Goal: Use online tool/utility: Utilize a website feature to perform a specific function

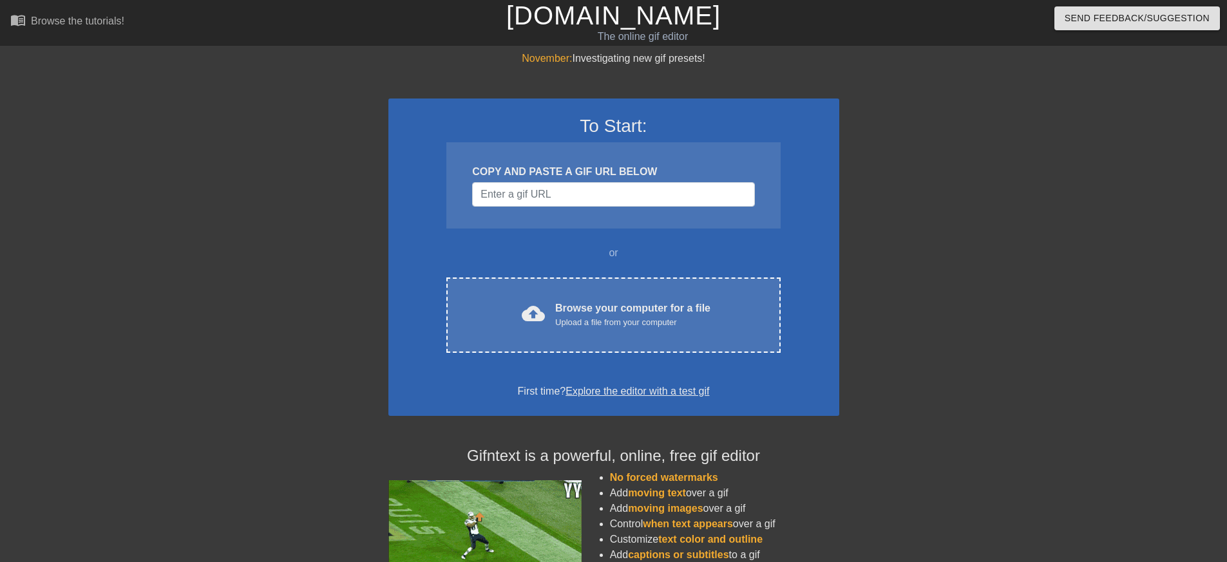
click at [704, 160] on div "COPY AND PASTE A GIF URL BELOW" at bounding box center [614, 185] width 334 height 86
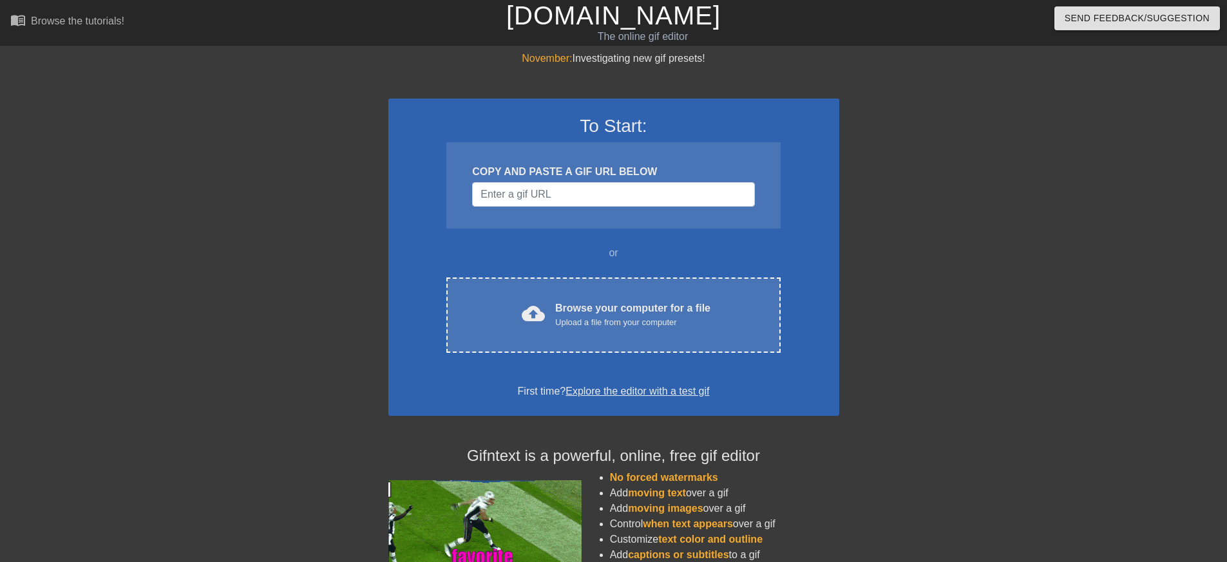
click at [668, 214] on div "COPY AND PASTE A GIF URL BELOW" at bounding box center [614, 185] width 334 height 86
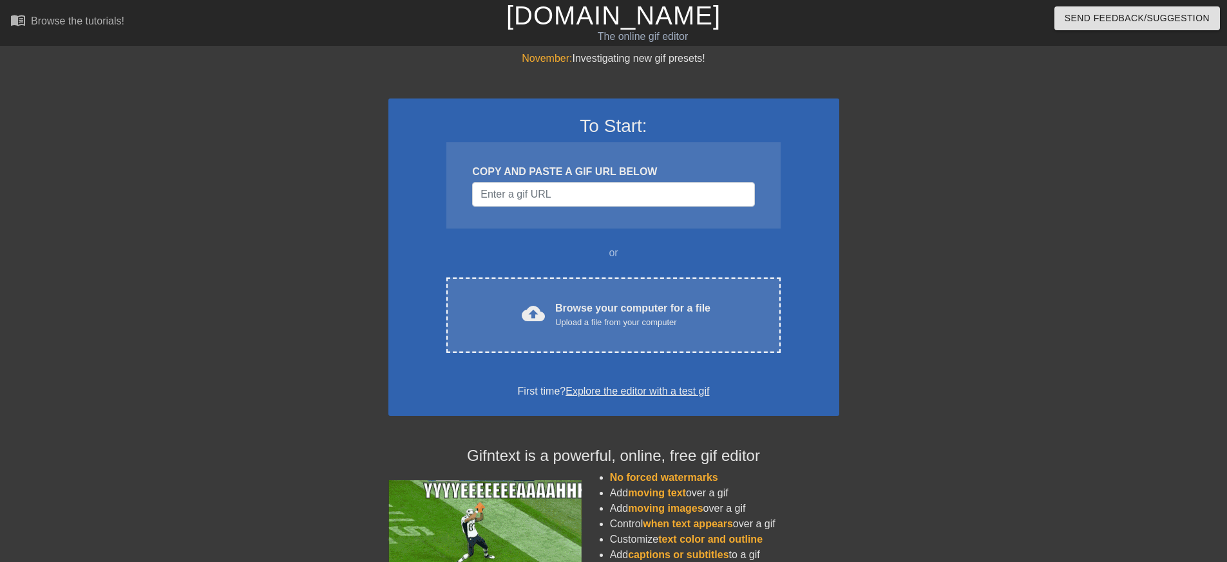
click at [666, 209] on div "COPY AND PASTE A GIF URL BELOW" at bounding box center [614, 185] width 334 height 86
click at [672, 198] on input "Username" at bounding box center [613, 194] width 282 height 24
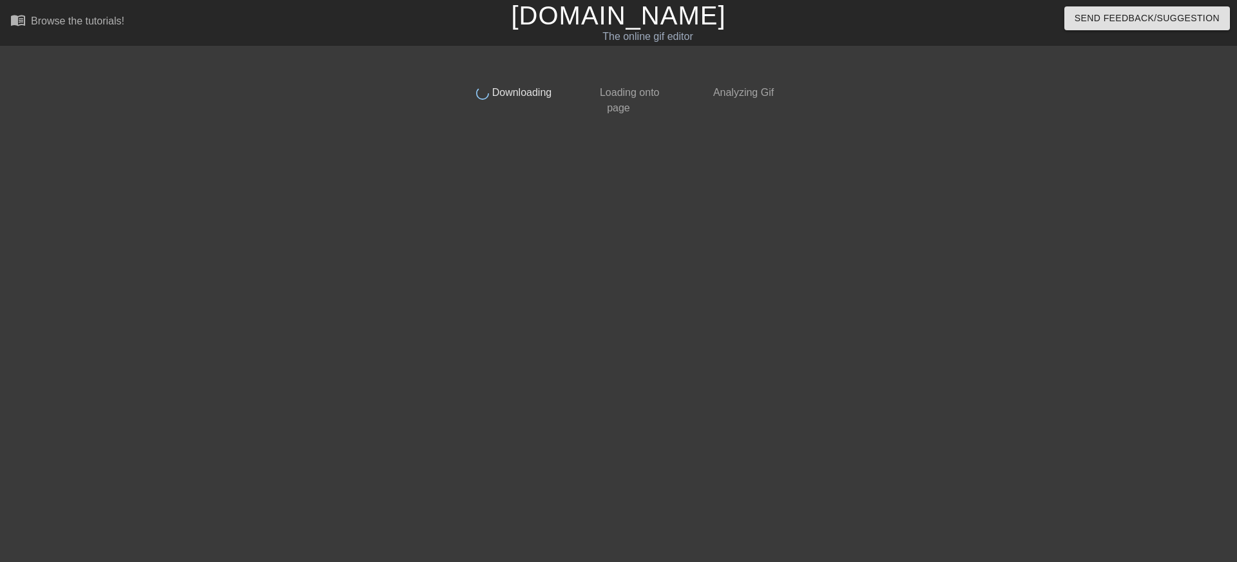
click at [898, 197] on div at bounding box center [892, 244] width 193 height 387
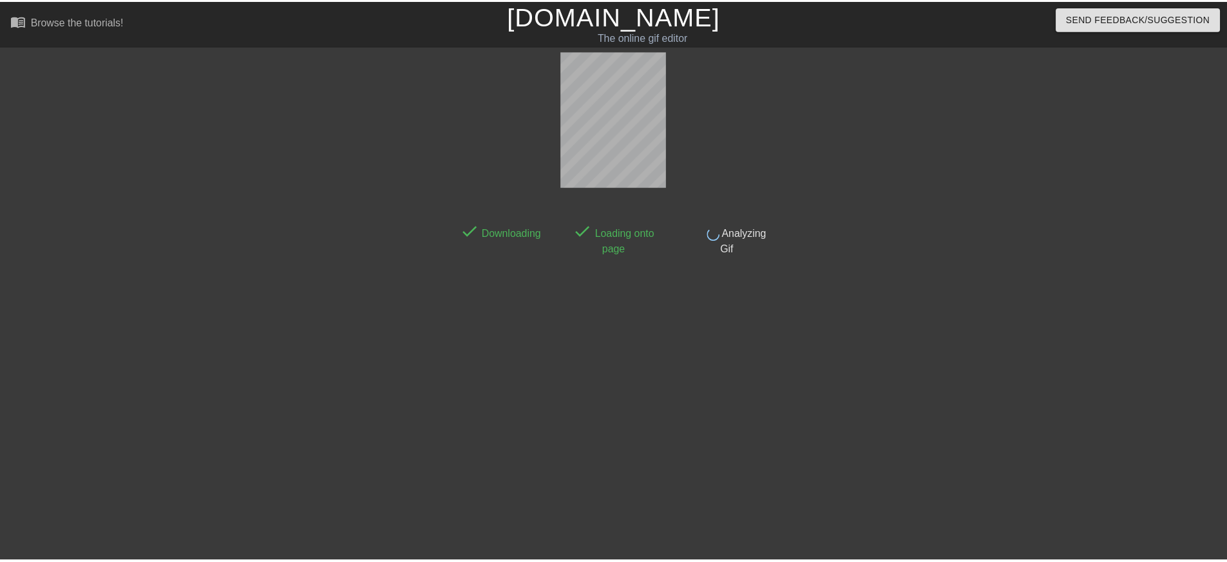
scroll to position [12, 0]
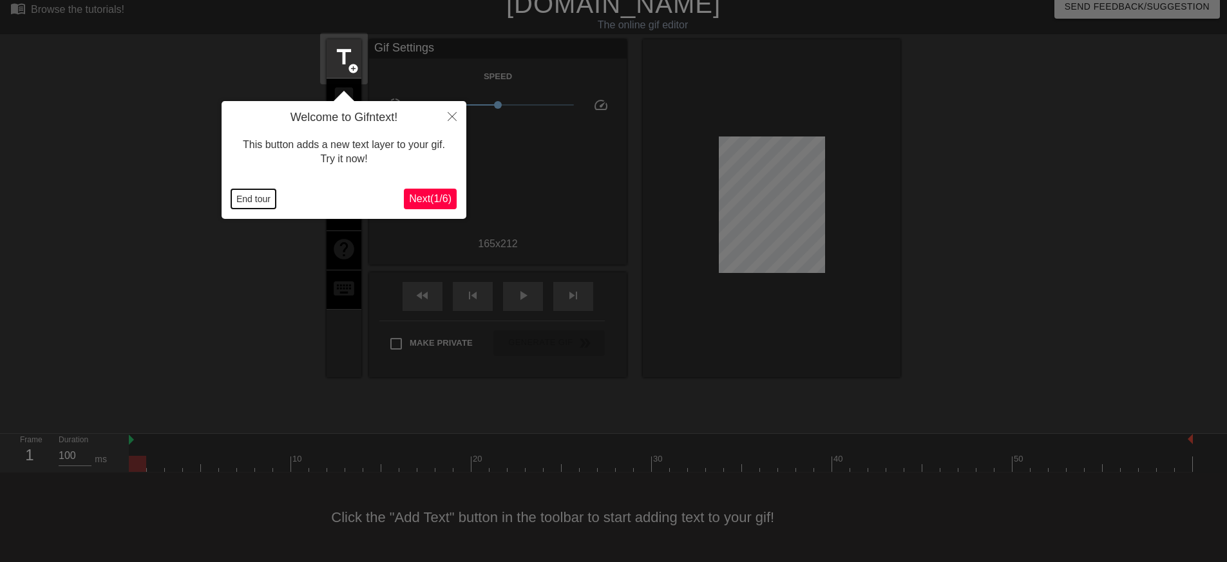
click at [242, 207] on button "End tour" at bounding box center [253, 198] width 44 height 19
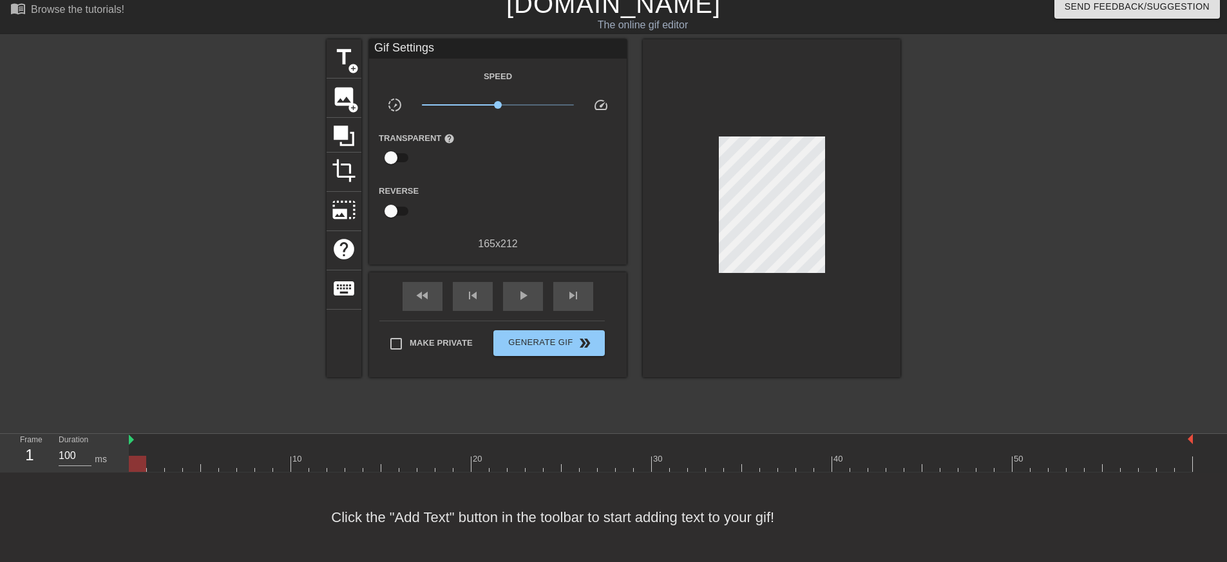
click at [256, 203] on div at bounding box center [214, 232] width 193 height 387
click at [341, 52] on span "title" at bounding box center [344, 57] width 24 height 24
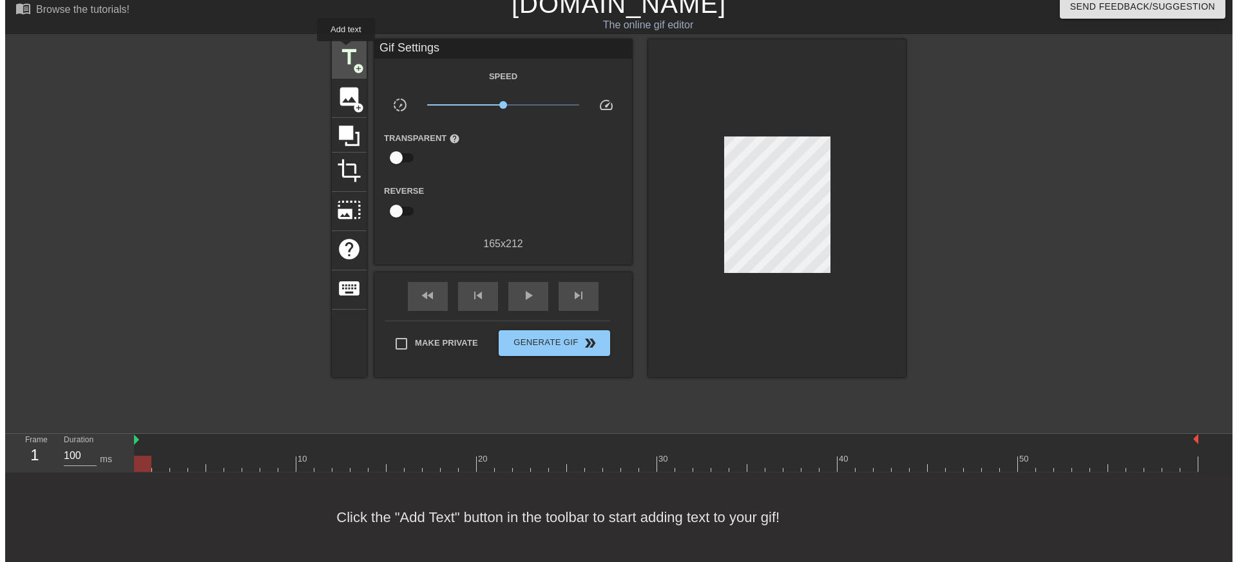
scroll to position [0, 0]
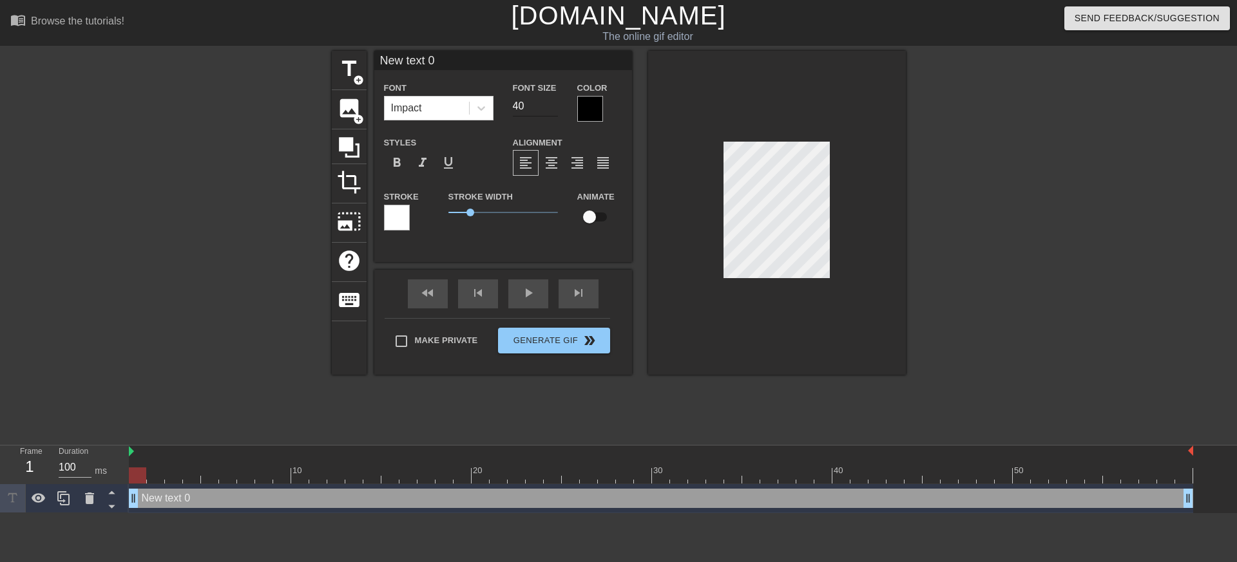
click at [550, 113] on input "40" at bounding box center [535, 106] width 45 height 21
click at [546, 108] on input "40" at bounding box center [535, 106] width 45 height 21
type input "25"
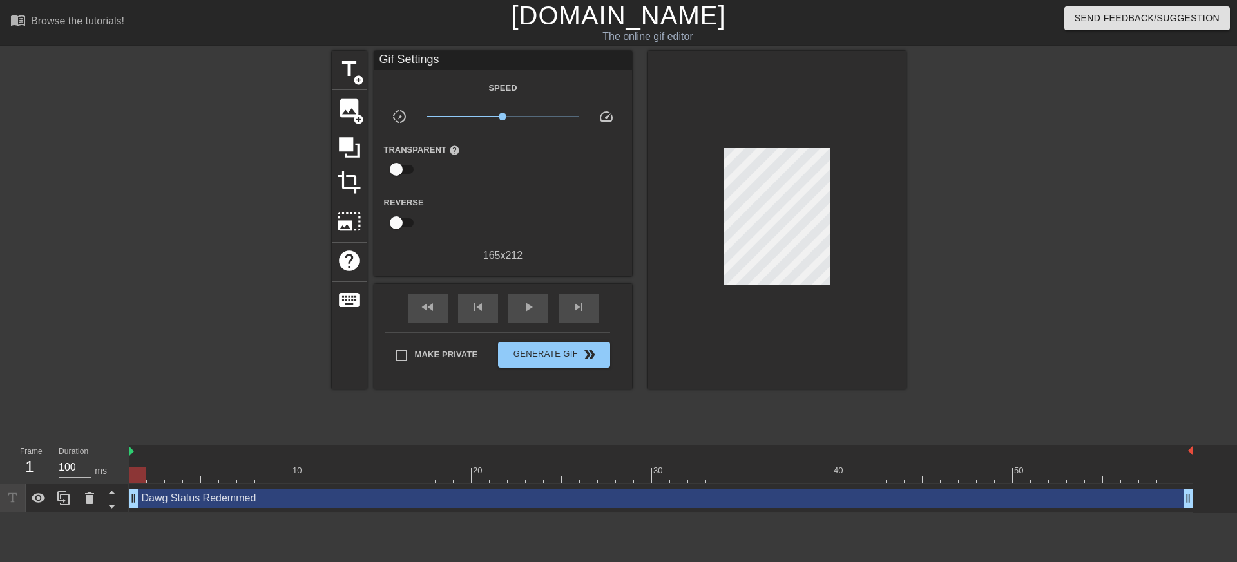
scroll to position [2, 4]
click at [174, 490] on div "Dawg Status Redemmed drag_handle drag_handle" at bounding box center [661, 498] width 1064 height 19
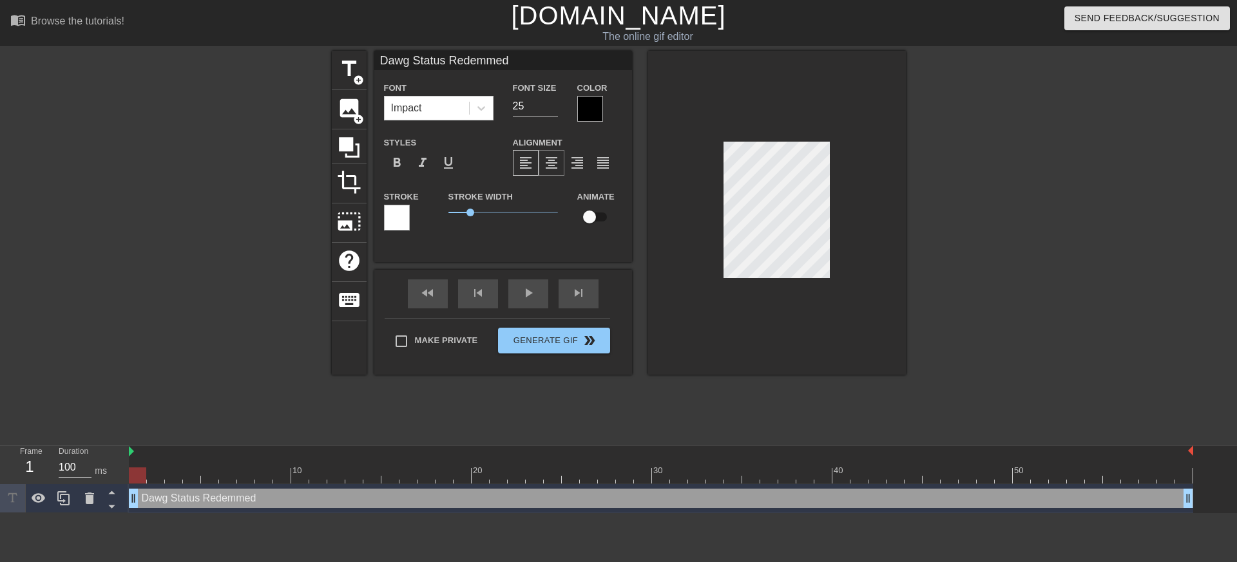
click at [549, 168] on span "format_align_center" at bounding box center [551, 162] width 15 height 15
click at [574, 168] on span "format_align_right" at bounding box center [577, 162] width 15 height 15
click at [539, 170] on div "format_align_center" at bounding box center [552, 163] width 26 height 26
click at [530, 170] on span "format_align_left" at bounding box center [525, 162] width 15 height 15
click at [523, 171] on span "format_align_left" at bounding box center [525, 162] width 15 height 15
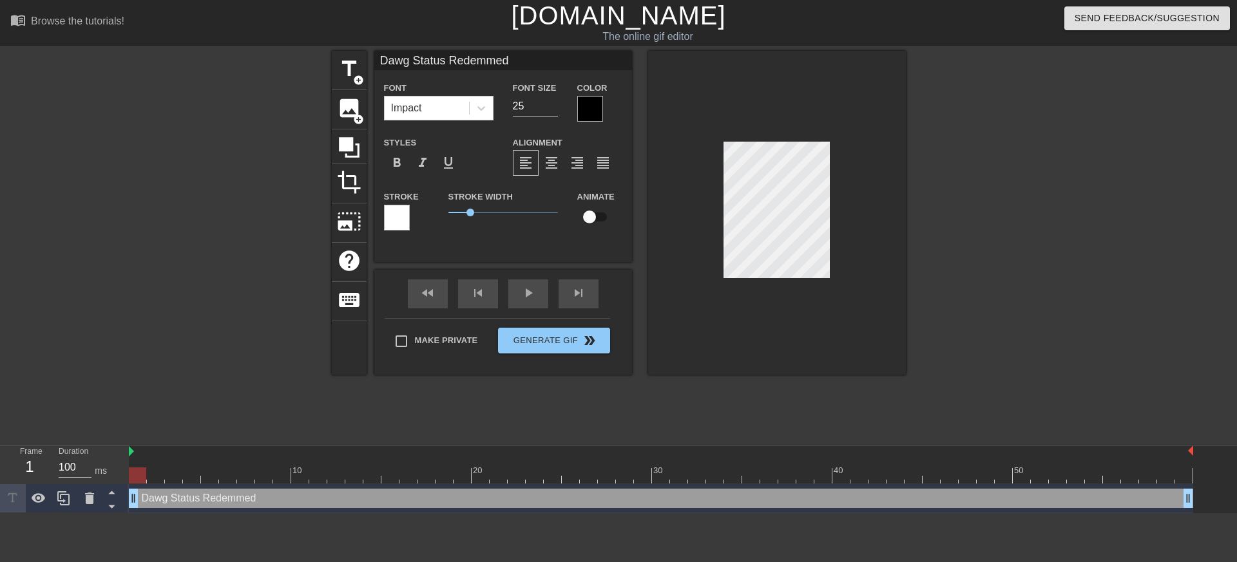
scroll to position [2, 6]
type textarea "Dawg Status"
type input "Dawg Status"
click at [590, 111] on div at bounding box center [590, 109] width 26 height 26
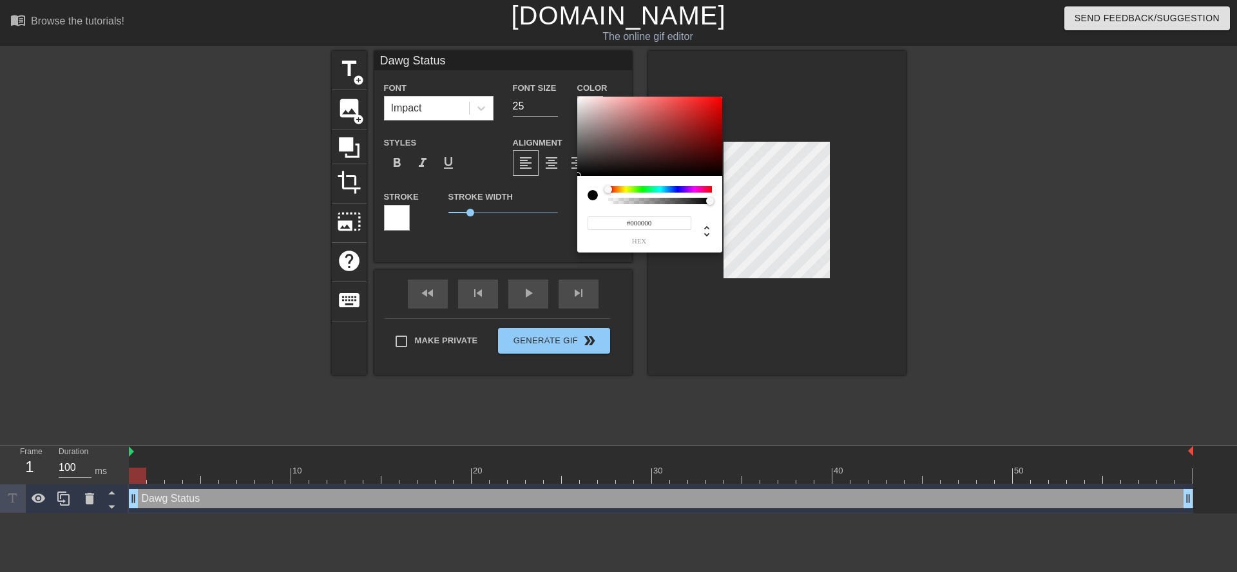
click at [629, 191] on div at bounding box center [660, 189] width 104 height 6
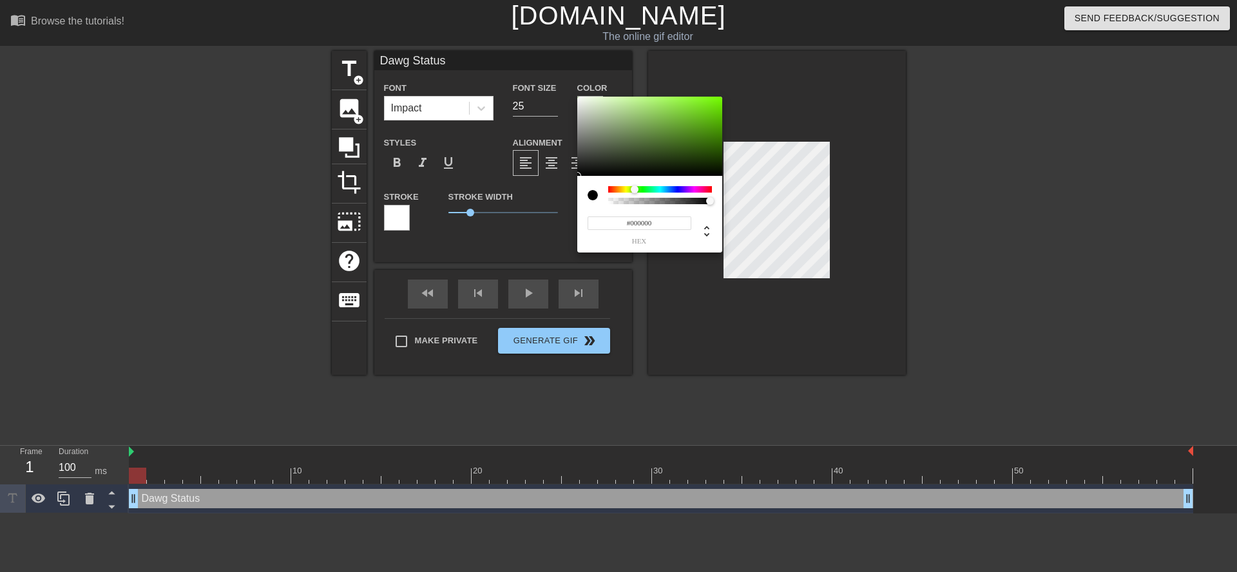
drag, startPoint x: 635, startPoint y: 191, endPoint x: 673, endPoint y: 225, distance: 51.6
click at [636, 191] on div at bounding box center [635, 190] width 8 height 8
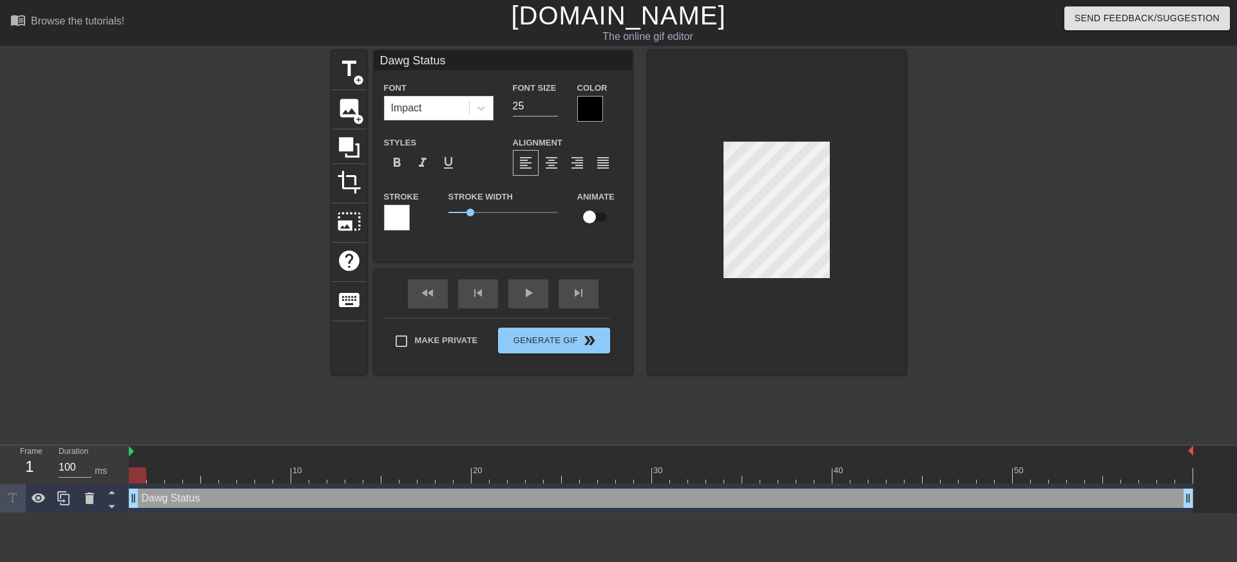
click at [401, 224] on div at bounding box center [397, 218] width 26 height 26
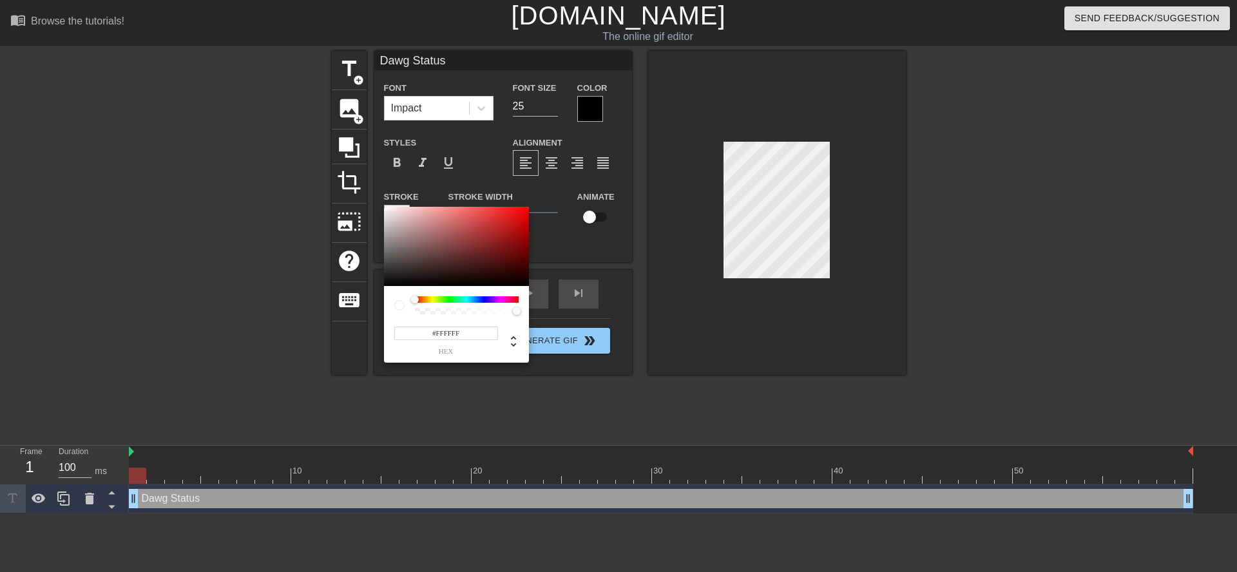
click at [441, 297] on div at bounding box center [467, 299] width 104 height 6
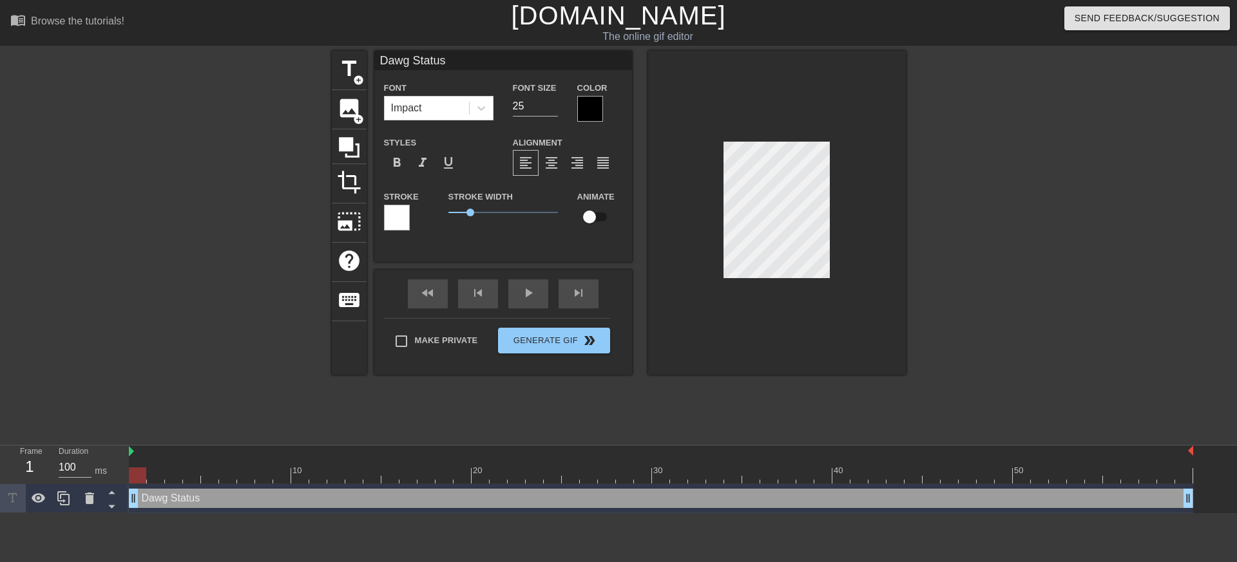
click at [463, 122] on div "Font Impact" at bounding box center [438, 101] width 129 height 42
click at [466, 115] on div "Impact" at bounding box center [427, 108] width 84 height 23
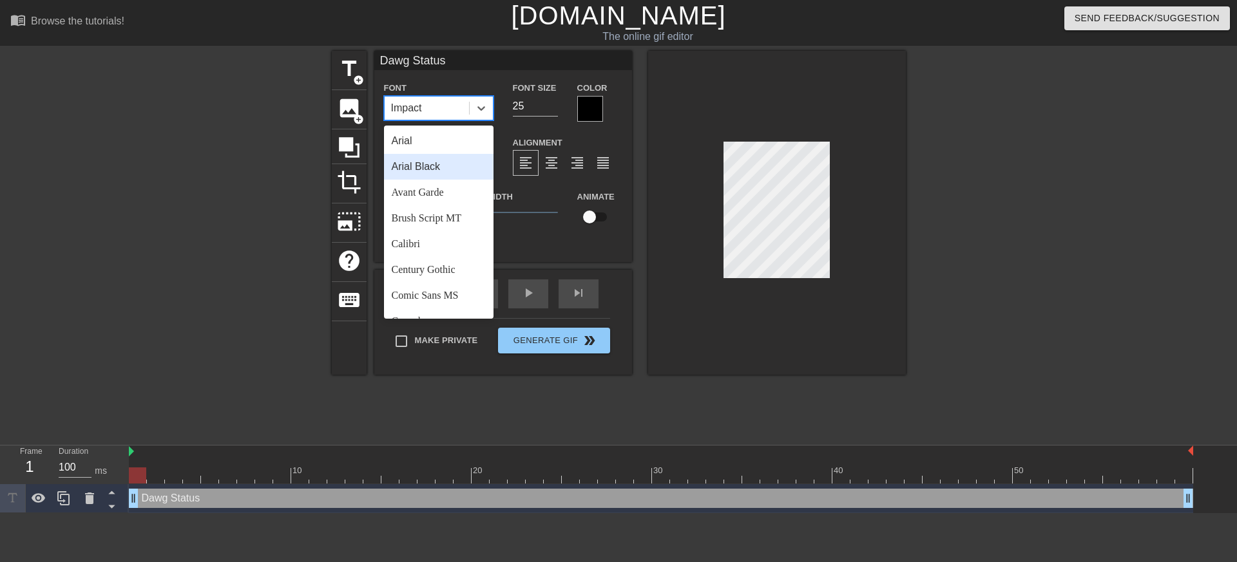
click at [456, 164] on div "Arial Black" at bounding box center [439, 167] width 110 height 26
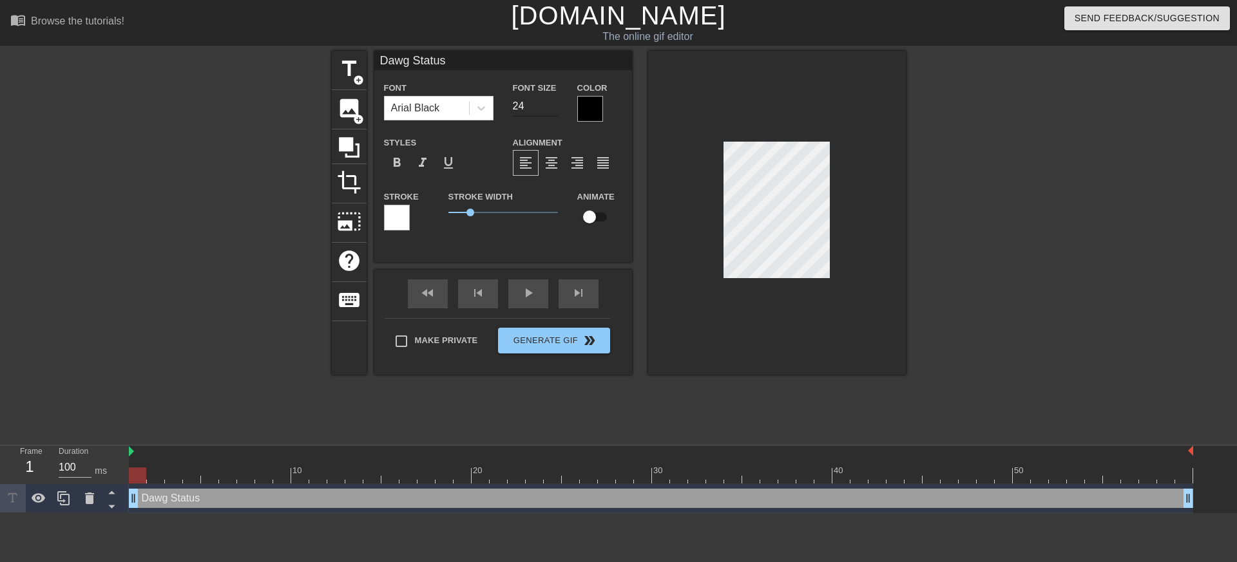
click at [556, 110] on input "24" at bounding box center [535, 106] width 45 height 21
click at [556, 110] on input "23" at bounding box center [535, 106] width 45 height 21
click at [556, 110] on input "22" at bounding box center [535, 106] width 45 height 21
type input "21"
click at [556, 110] on input "21" at bounding box center [535, 106] width 45 height 21
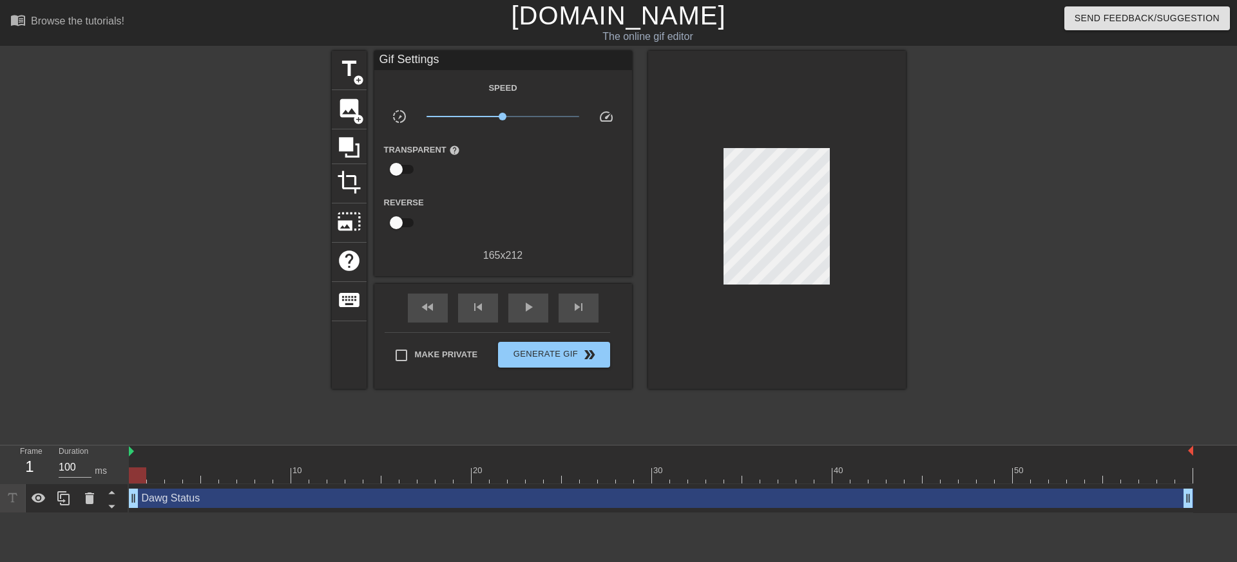
click at [762, 280] on div at bounding box center [777, 220] width 258 height 338
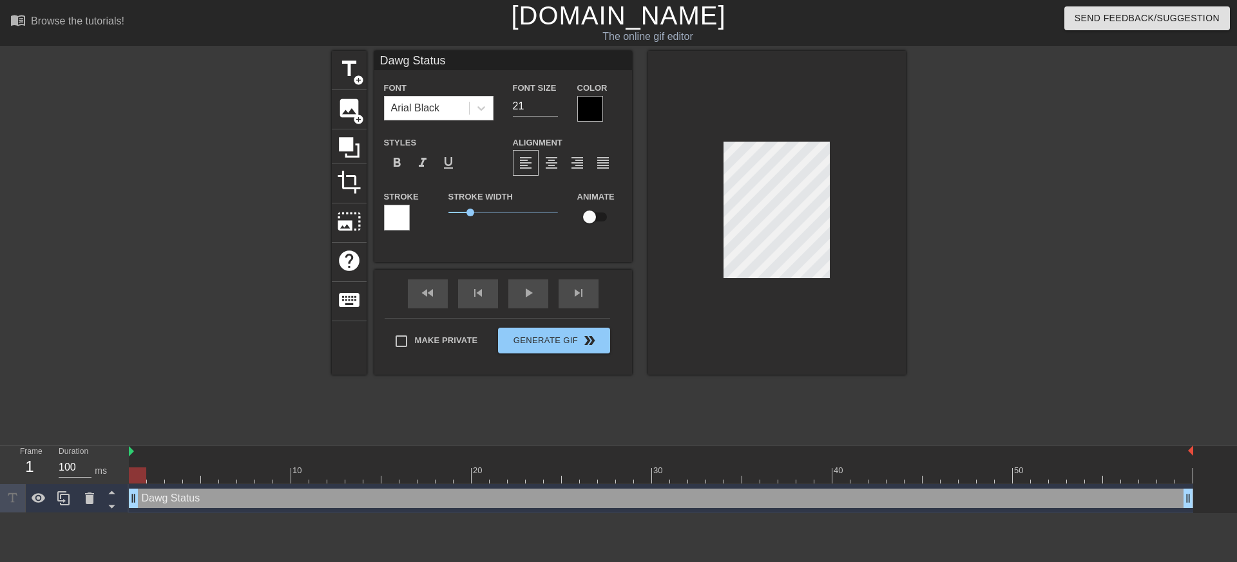
click at [797, 304] on div at bounding box center [777, 213] width 258 height 324
click at [789, 331] on div at bounding box center [777, 213] width 258 height 324
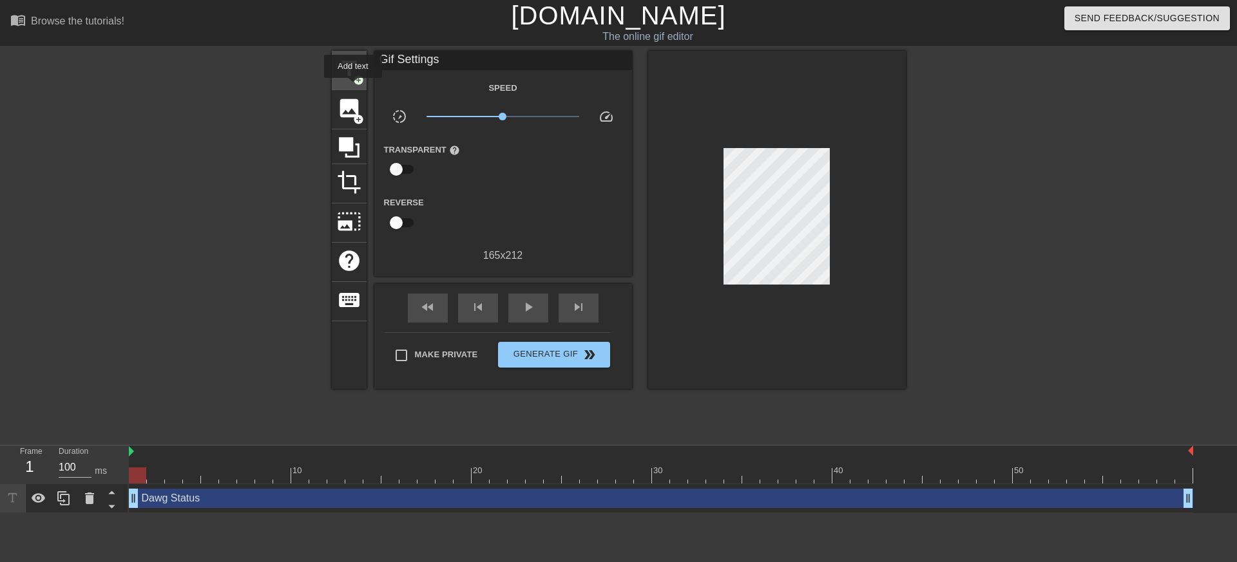
click at [354, 86] on div "title add_circle" at bounding box center [349, 70] width 35 height 39
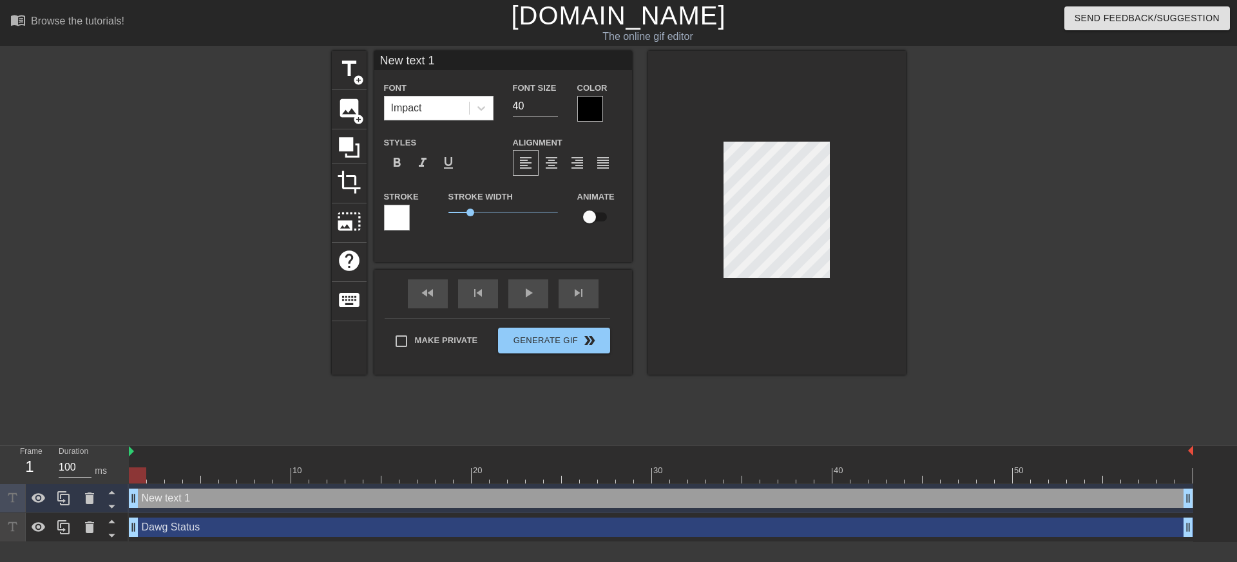
scroll to position [2, 3]
paste textarea "Redemmed"
type input "Redemmed"
type textarea "Redemmed"
click at [440, 119] on div "Impact" at bounding box center [427, 108] width 84 height 23
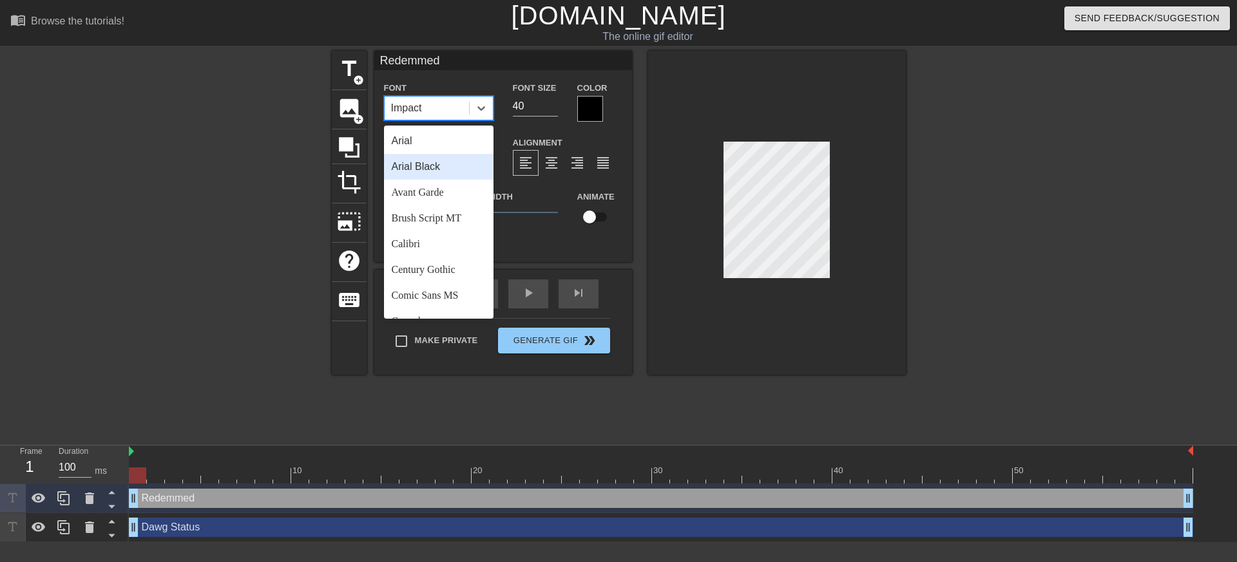
click at [441, 176] on div "Arial Black" at bounding box center [439, 167] width 110 height 26
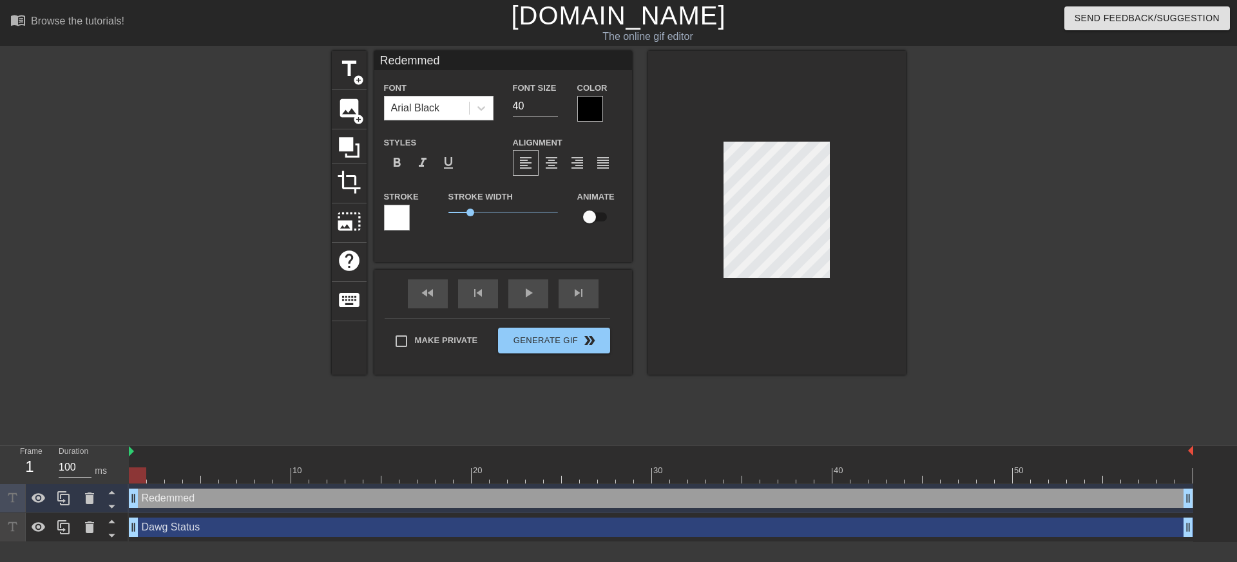
scroll to position [2, 1]
click at [476, 123] on div "Font Arial Black Font Size 40 Color Styles format_bold format_italic format_und…" at bounding box center [503, 161] width 238 height 162
click at [475, 121] on div "Font Arial Black" at bounding box center [438, 101] width 129 height 42
click at [468, 105] on div "Arial Black" at bounding box center [427, 108] width 84 height 23
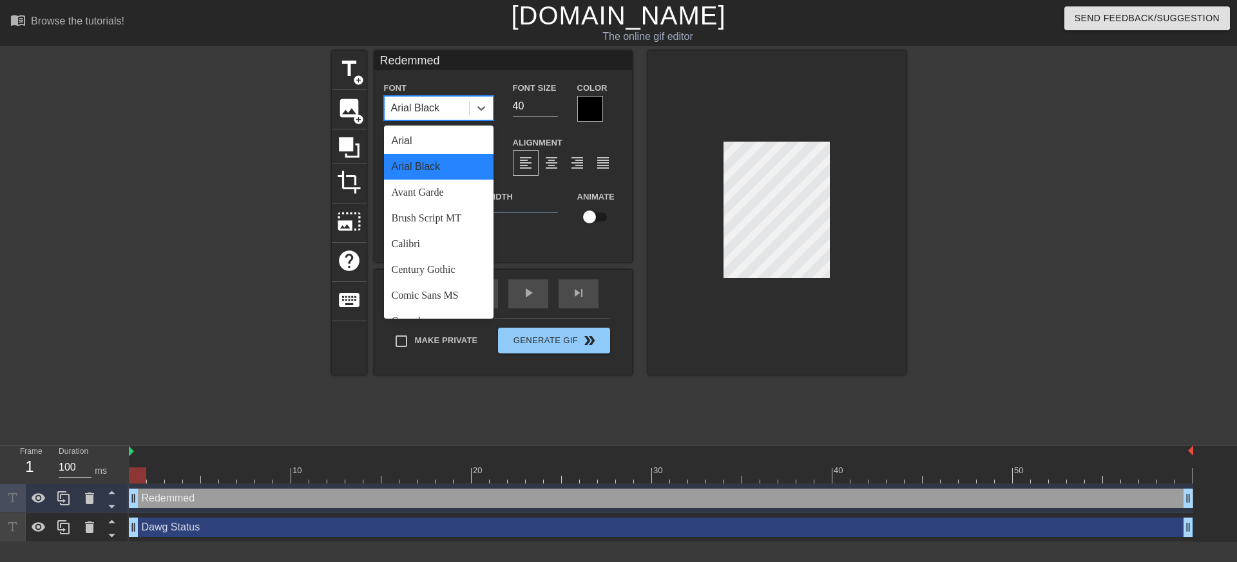
click at [463, 169] on div "Arial Black" at bounding box center [439, 167] width 110 height 26
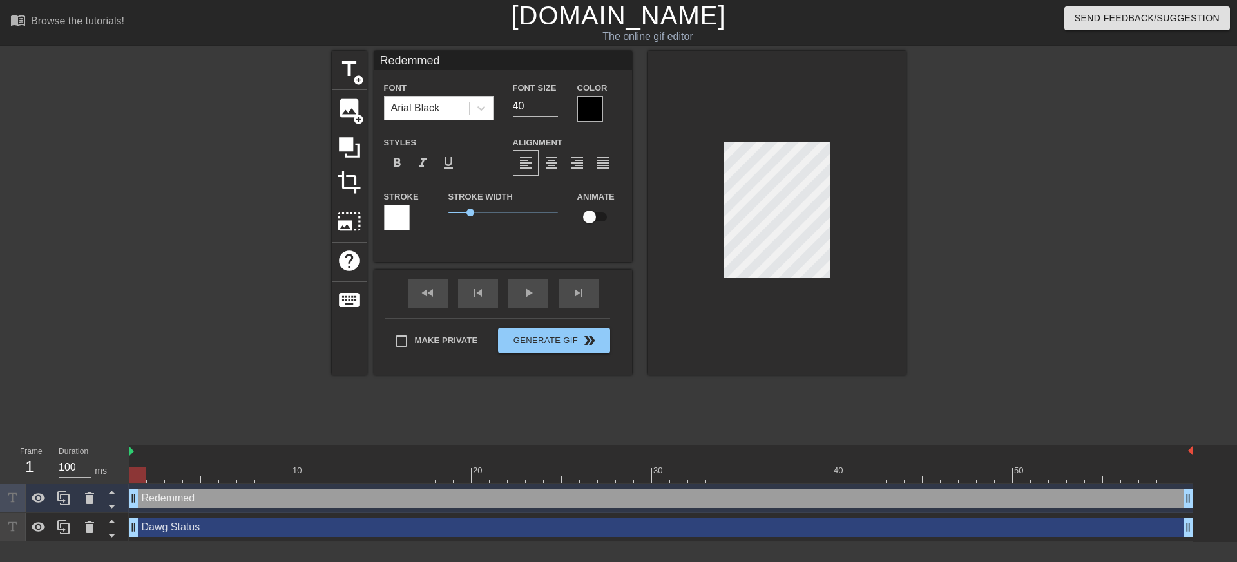
scroll to position [2, 3]
click at [536, 107] on input "40" at bounding box center [535, 106] width 45 height 21
click at [537, 108] on input "40" at bounding box center [535, 106] width 45 height 21
click at [550, 111] on input "39" at bounding box center [535, 106] width 45 height 21
click at [550, 111] on input "38" at bounding box center [535, 106] width 45 height 21
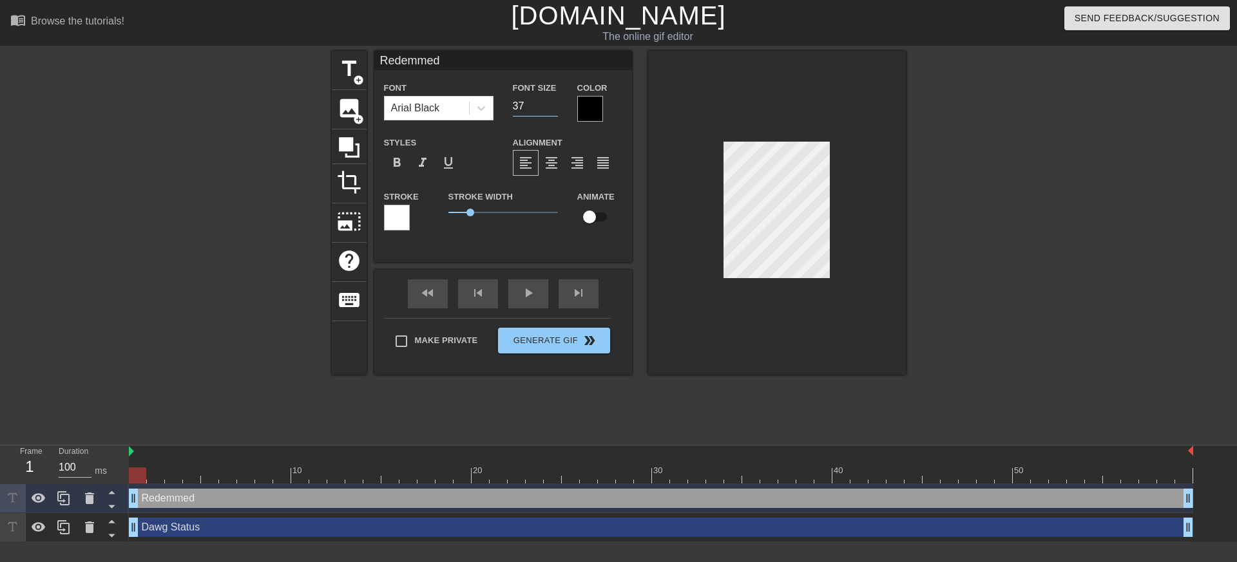
click at [550, 111] on input "37" at bounding box center [535, 106] width 45 height 21
click at [550, 111] on input "36" at bounding box center [535, 106] width 45 height 21
click at [550, 111] on input "35" at bounding box center [535, 106] width 45 height 21
click at [549, 111] on input "34" at bounding box center [535, 106] width 45 height 21
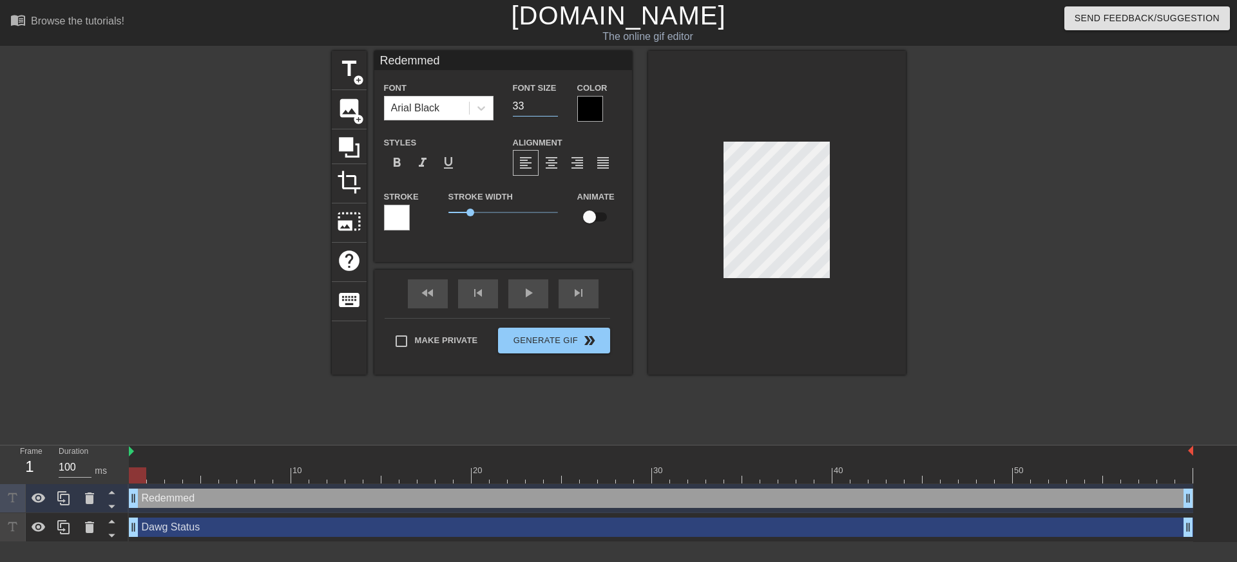
click at [549, 111] on input "33" at bounding box center [535, 106] width 45 height 21
click at [549, 111] on input "32" at bounding box center [535, 106] width 45 height 21
type input "31"
click at [549, 111] on input "31" at bounding box center [535, 106] width 45 height 21
click at [544, 108] on input "31" at bounding box center [535, 106] width 45 height 21
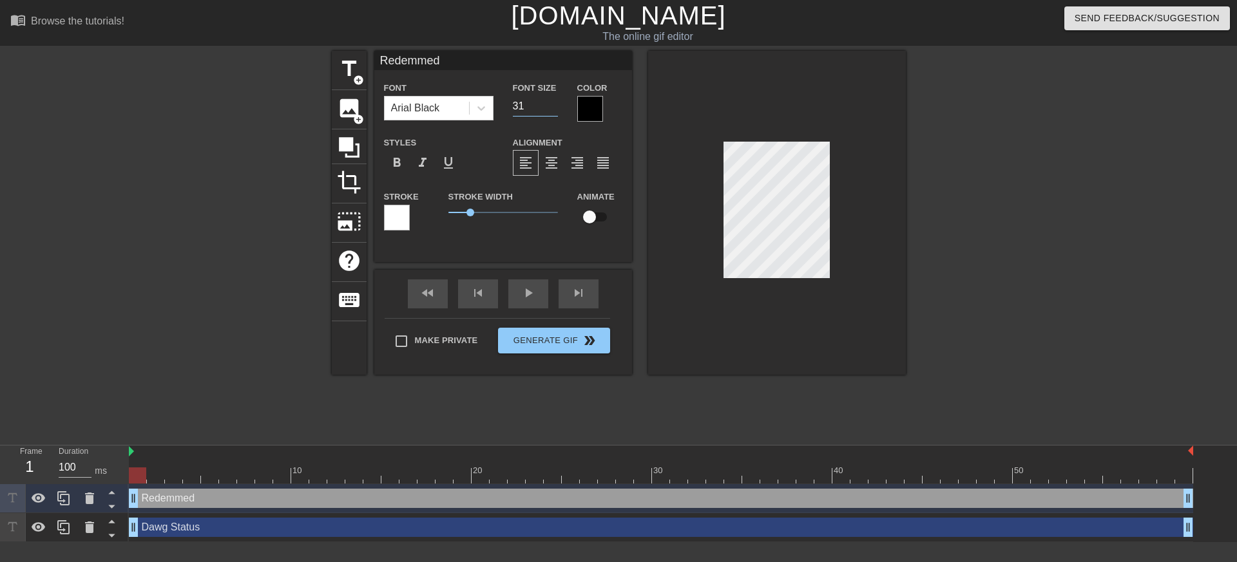
click at [544, 108] on input "31" at bounding box center [535, 106] width 45 height 21
drag, startPoint x: 799, startPoint y: 314, endPoint x: 798, endPoint y: 299, distance: 15.5
click at [799, 314] on div at bounding box center [777, 213] width 258 height 324
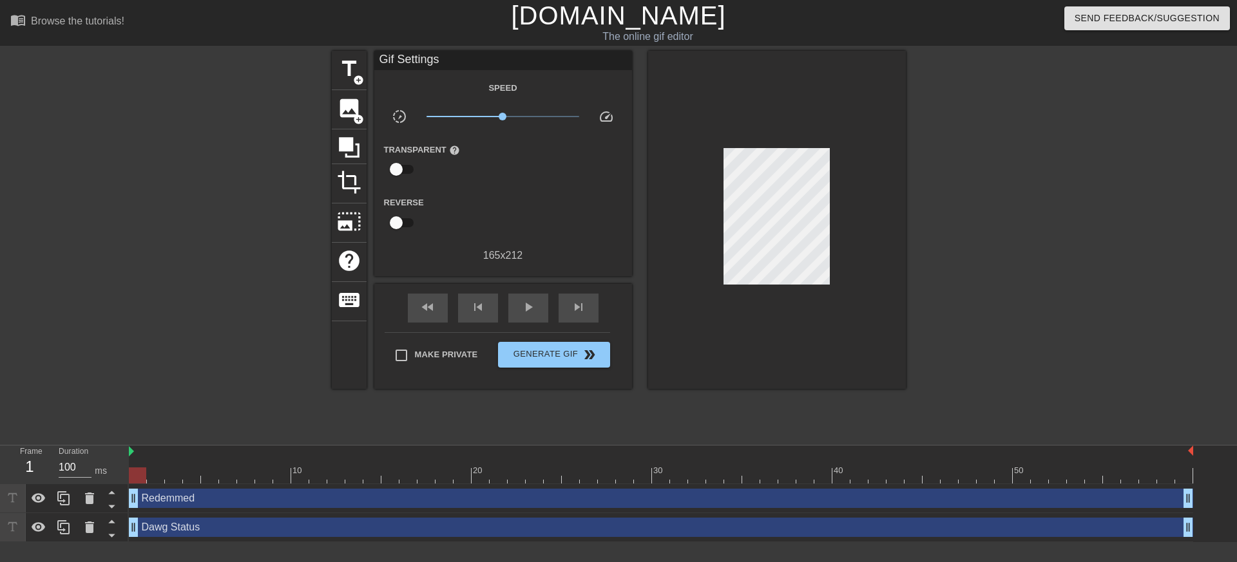
click at [363, 498] on div "Redemmed drag_handle drag_handle" at bounding box center [661, 498] width 1064 height 19
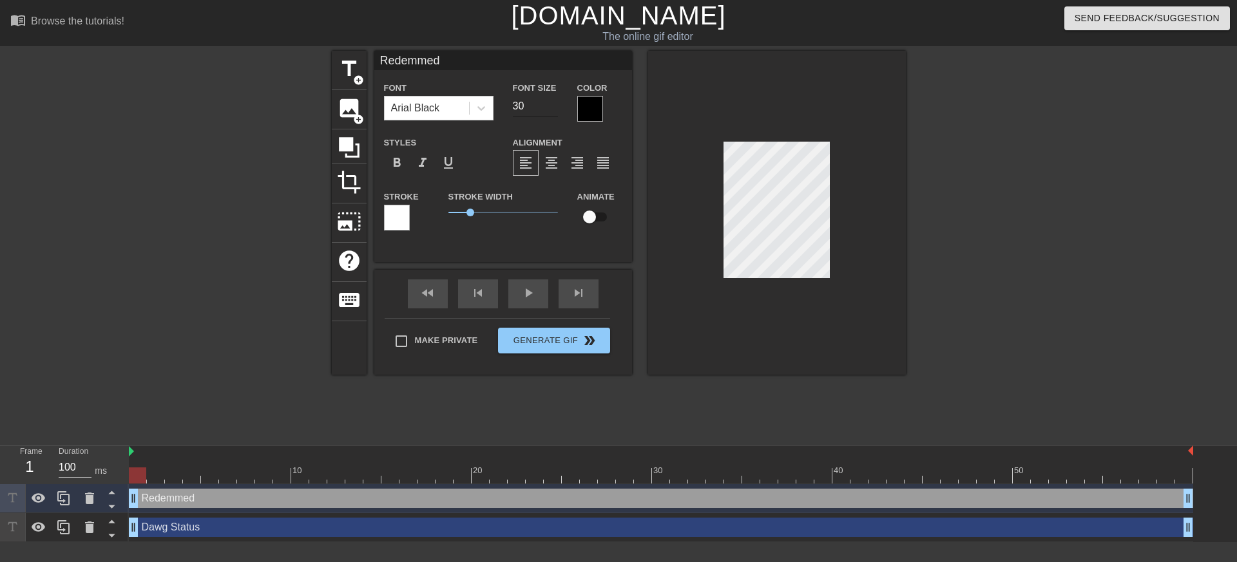
click at [552, 111] on input "30" at bounding box center [535, 106] width 45 height 21
click at [552, 111] on input "29" at bounding box center [535, 106] width 45 height 21
click at [552, 111] on input "28" at bounding box center [535, 106] width 45 height 21
click at [535, 110] on input "28" at bounding box center [535, 106] width 45 height 21
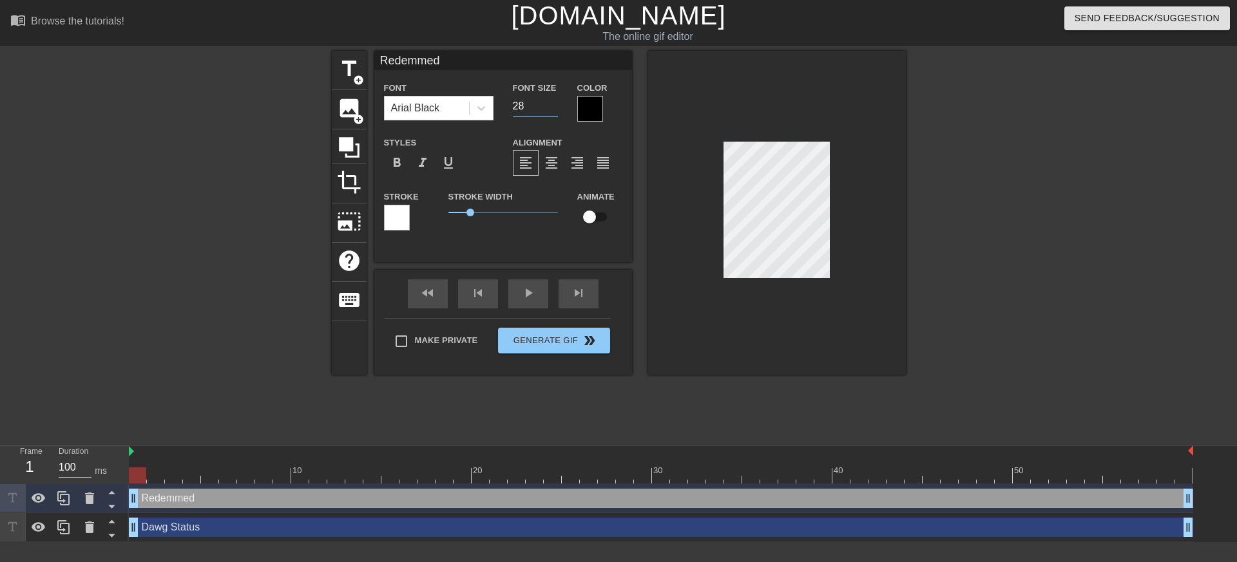
click at [535, 110] on input "28" at bounding box center [535, 106] width 45 height 21
type input "25"
click at [538, 71] on div "Redemmed Font Arial Black Font Size 25 Color Styles format_bold format_italic f…" at bounding box center [503, 146] width 258 height 191
click at [898, 245] on div at bounding box center [777, 213] width 258 height 324
click at [538, 103] on input "25" at bounding box center [535, 106] width 45 height 21
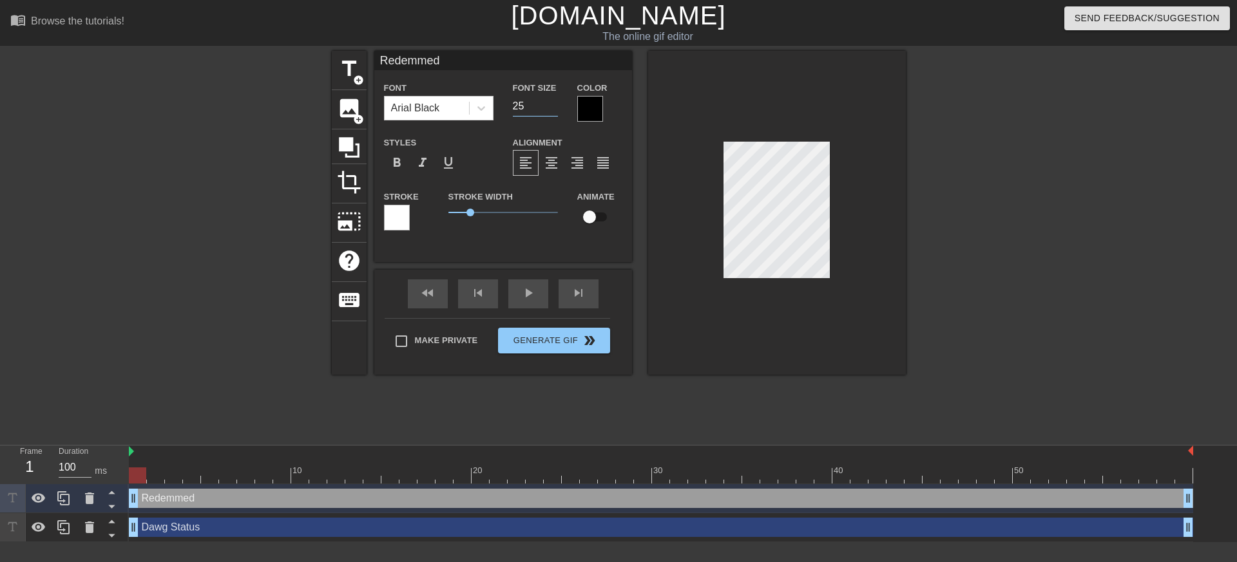
click at [525, 80] on div "Font Size 25" at bounding box center [535, 101] width 64 height 42
click at [475, 213] on span "1.2" at bounding box center [503, 212] width 110 height 15
click at [659, 282] on div at bounding box center [777, 213] width 258 height 324
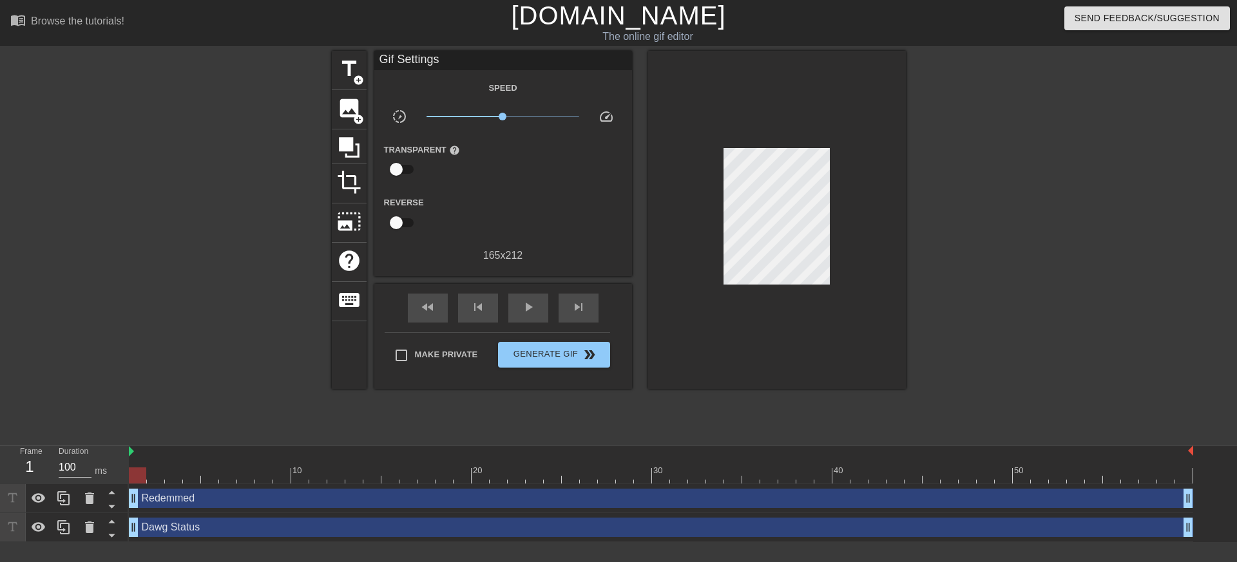
click at [528, 97] on div "Speed slow_motion_video x1.00 speed Transparent help Reverse 165 x 212" at bounding box center [503, 172] width 238 height 184
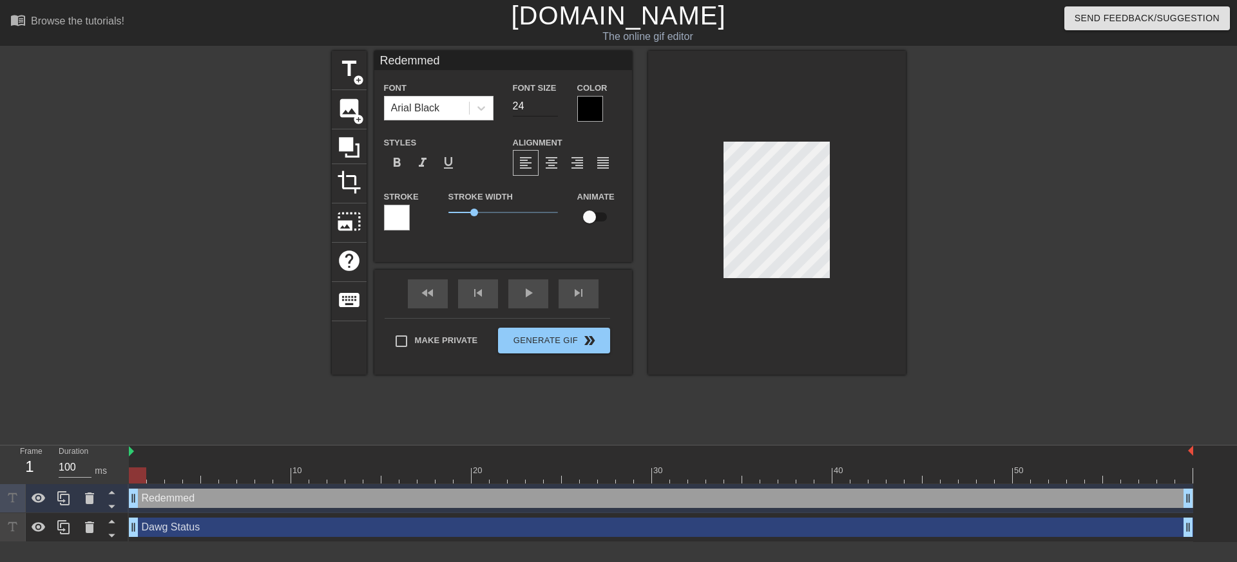
click at [551, 109] on input "24" at bounding box center [535, 106] width 45 height 21
click at [552, 110] on input "23" at bounding box center [535, 106] width 45 height 21
drag, startPoint x: 552, startPoint y: 110, endPoint x: 664, endPoint y: 228, distance: 163.6
type input "22"
click at [552, 110] on input "22" at bounding box center [535, 106] width 45 height 21
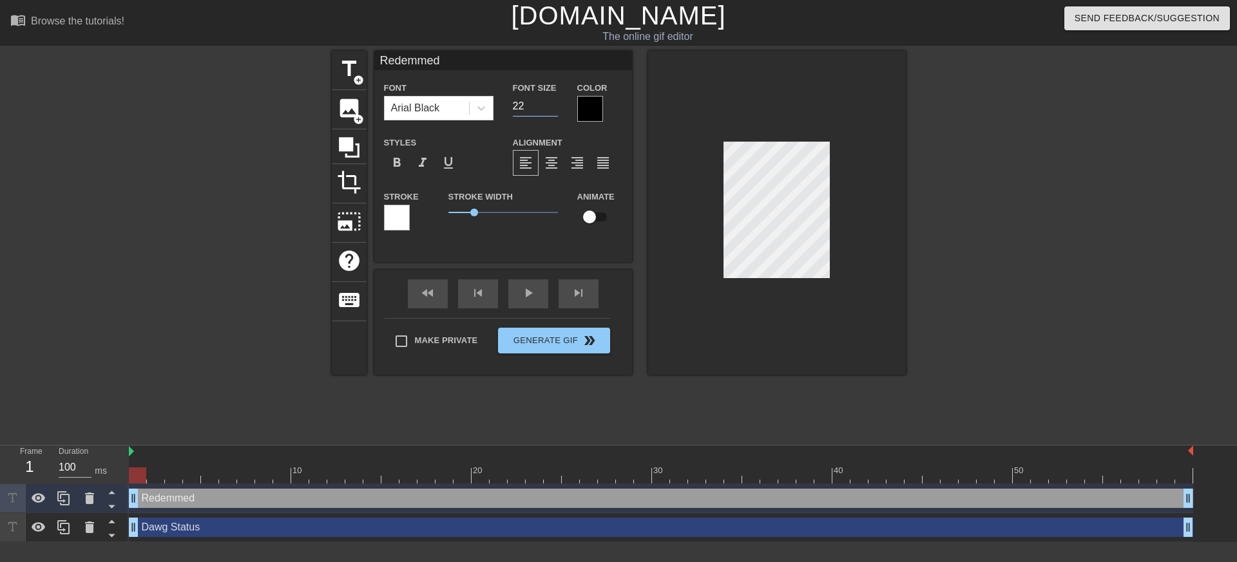
click at [702, 263] on div at bounding box center [777, 213] width 258 height 324
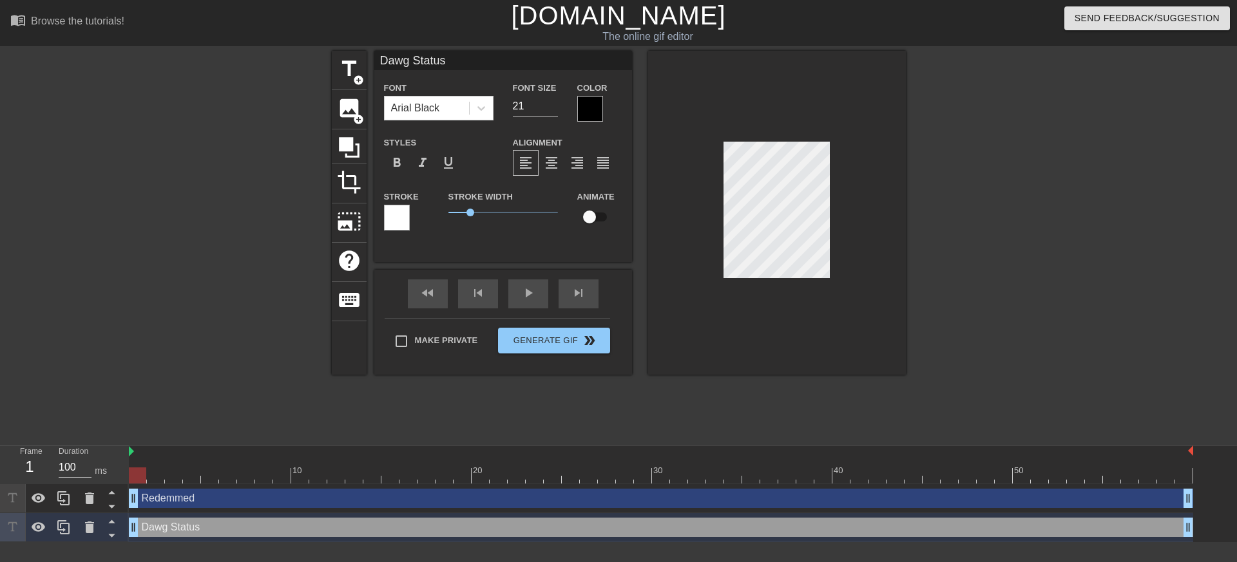
type input "Redemmed"
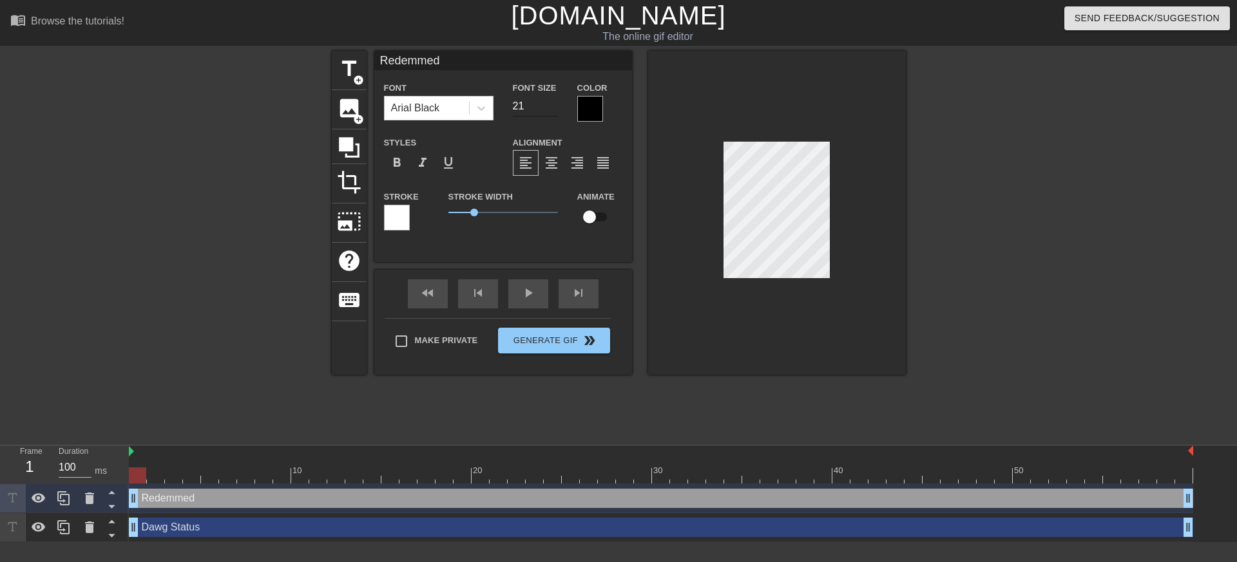
click at [550, 110] on input "21" at bounding box center [535, 106] width 45 height 21
type input "20"
click at [550, 110] on input "20" at bounding box center [535, 106] width 45 height 21
click at [749, 311] on div at bounding box center [777, 213] width 258 height 324
type input "Reemmed"
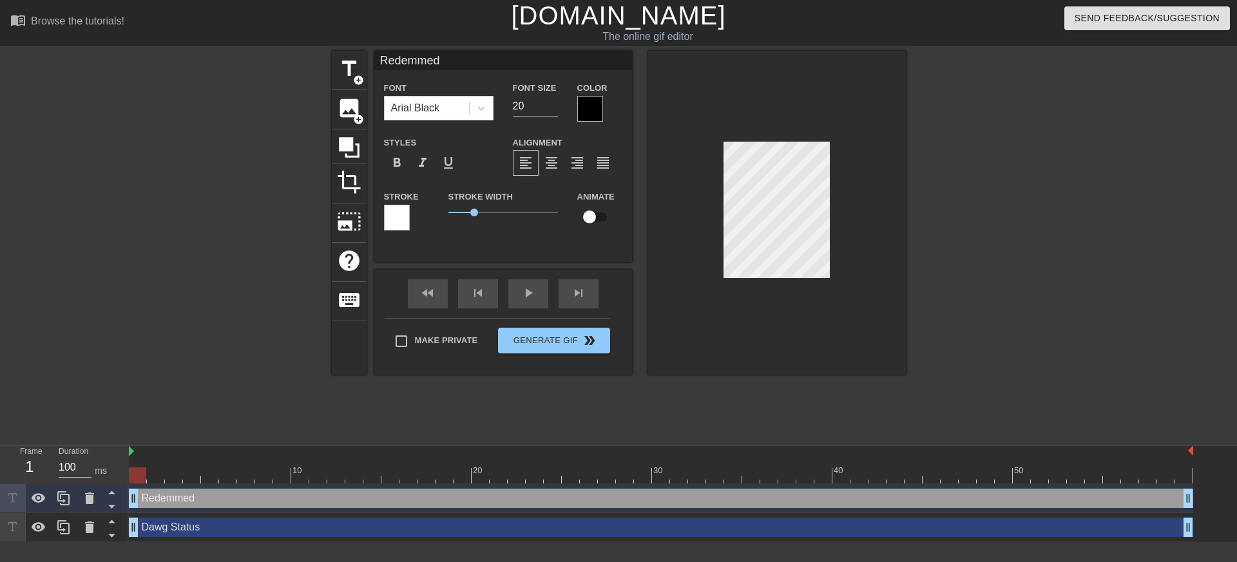
type textarea "Reemmed"
click at [787, 291] on div at bounding box center [777, 213] width 258 height 324
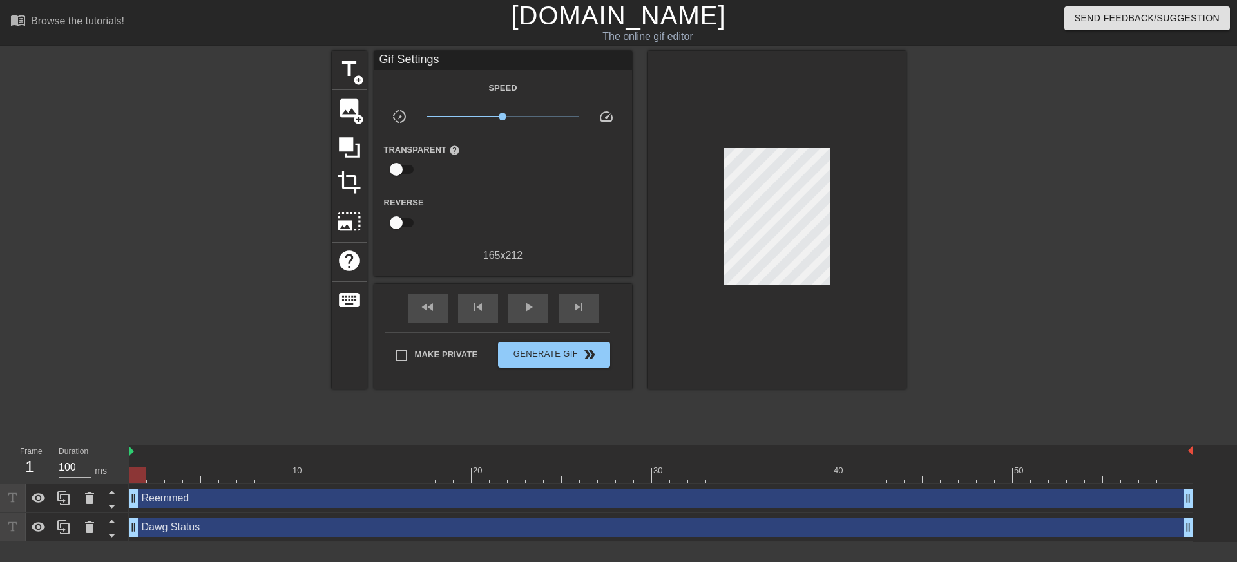
click at [810, 312] on div at bounding box center [777, 220] width 258 height 338
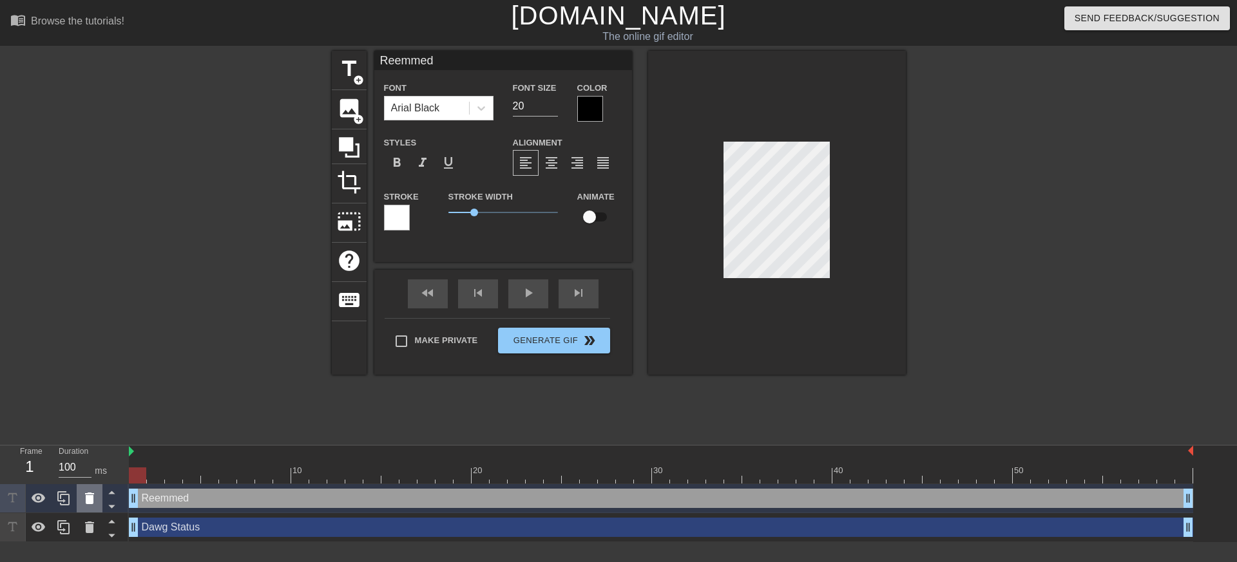
click at [92, 502] on icon at bounding box center [89, 499] width 9 height 12
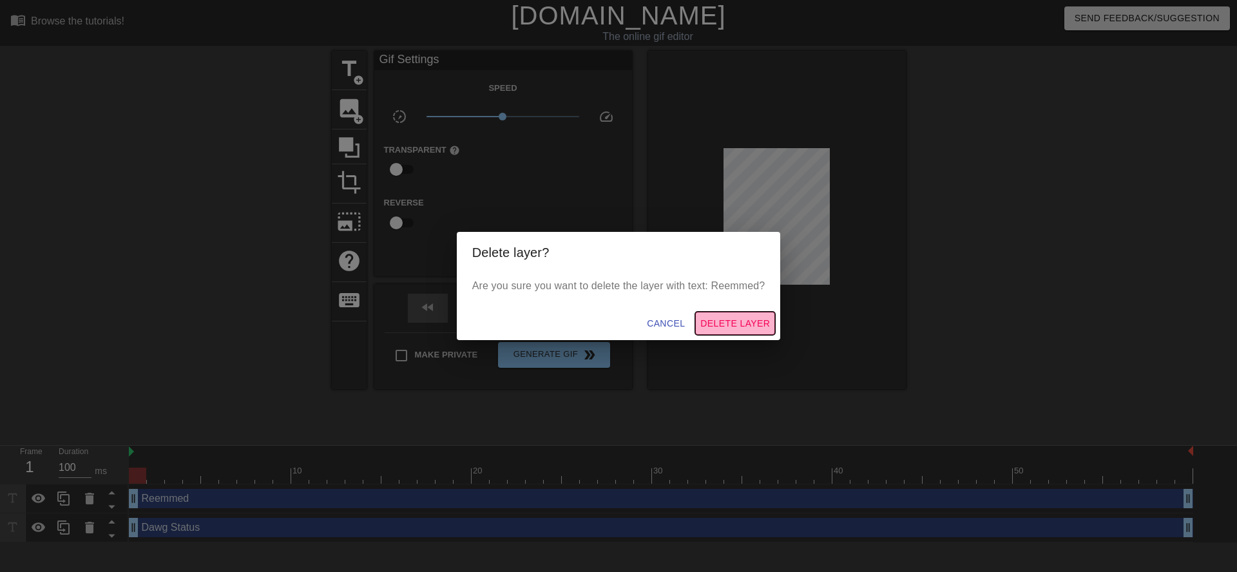
click at [704, 331] on button "Delete Layer" at bounding box center [735, 324] width 80 height 24
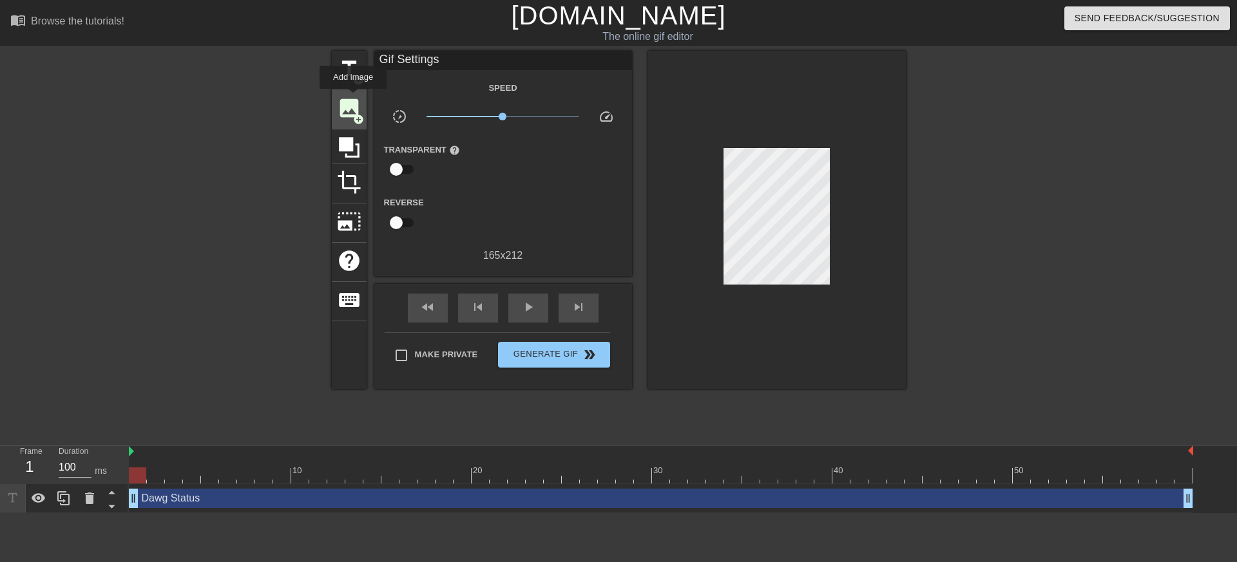
click at [354, 98] on span "image" at bounding box center [349, 108] width 24 height 24
click at [352, 70] on span "title" at bounding box center [349, 69] width 24 height 24
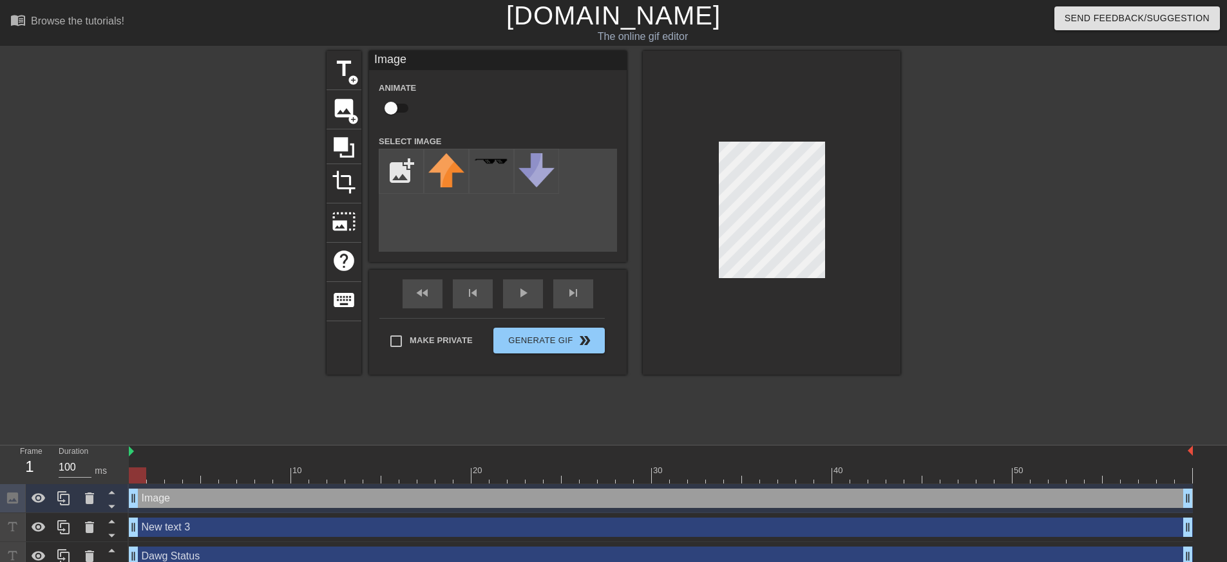
click at [832, 407] on div "title add_circle image add_circle crop photo_size_select_large help keyboard Im…" at bounding box center [614, 244] width 574 height 387
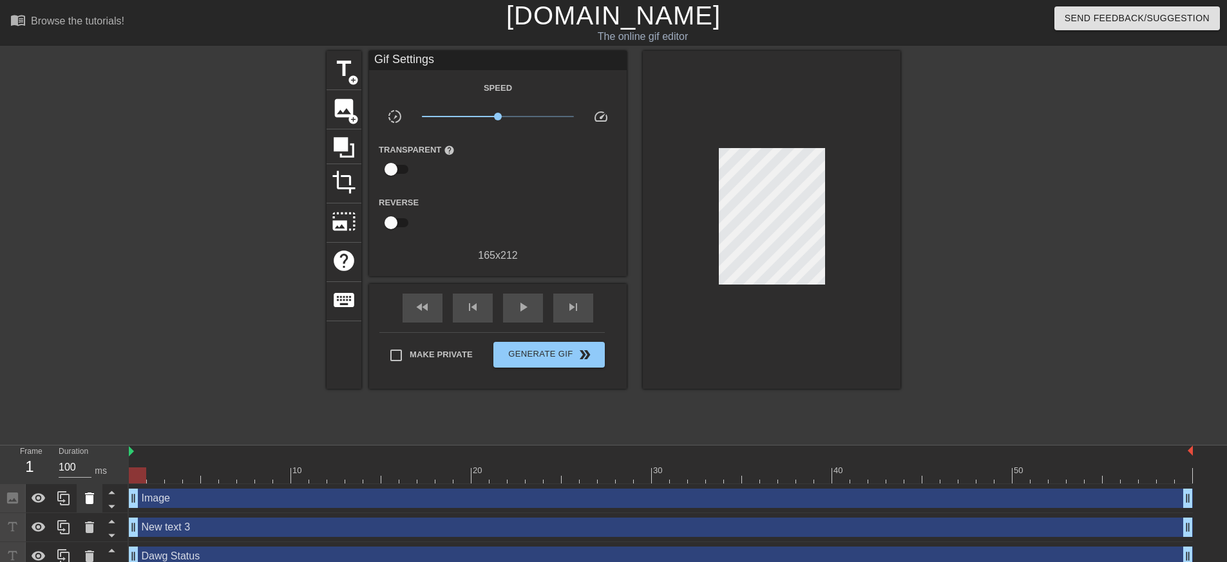
click at [89, 503] on icon at bounding box center [89, 499] width 9 height 12
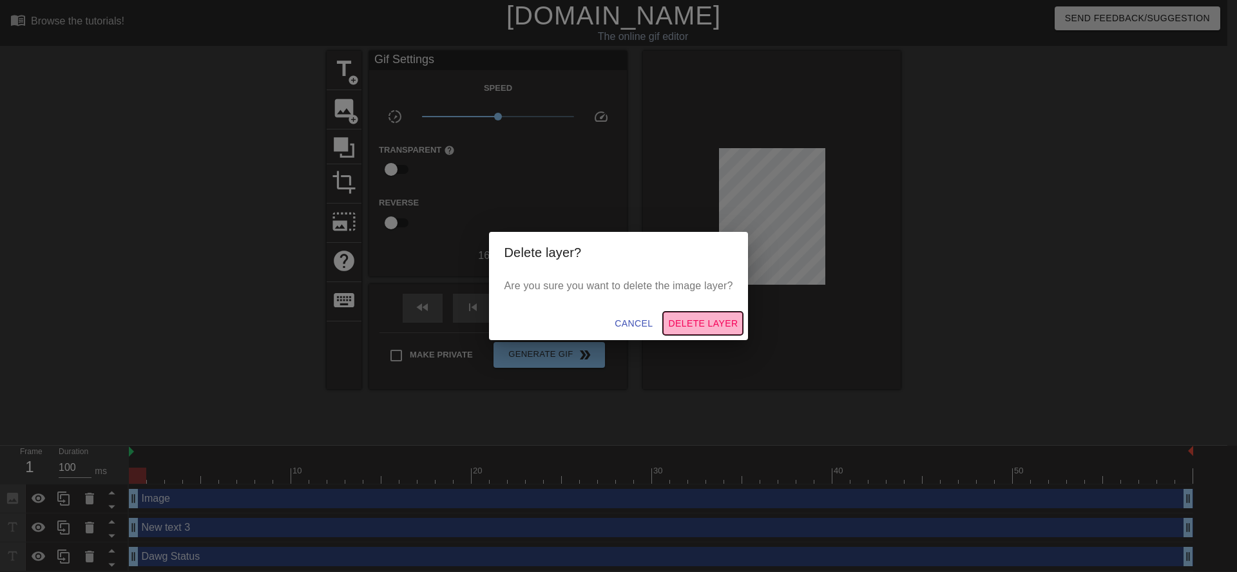
click at [736, 325] on span "Delete Layer" at bounding box center [703, 324] width 70 height 16
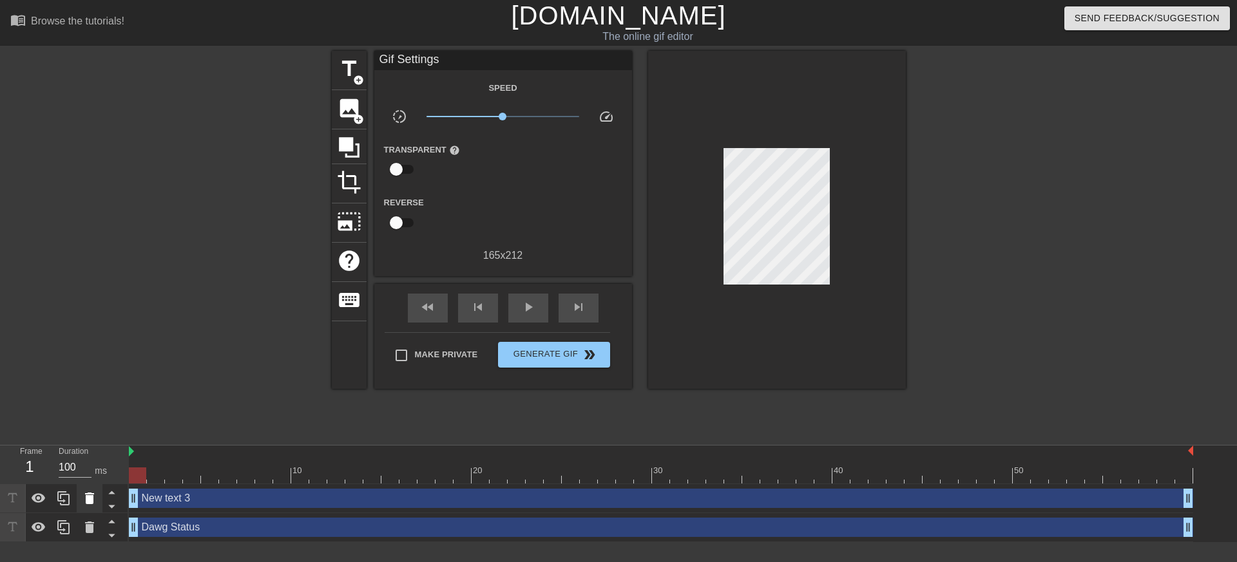
click at [91, 502] on icon at bounding box center [89, 499] width 9 height 12
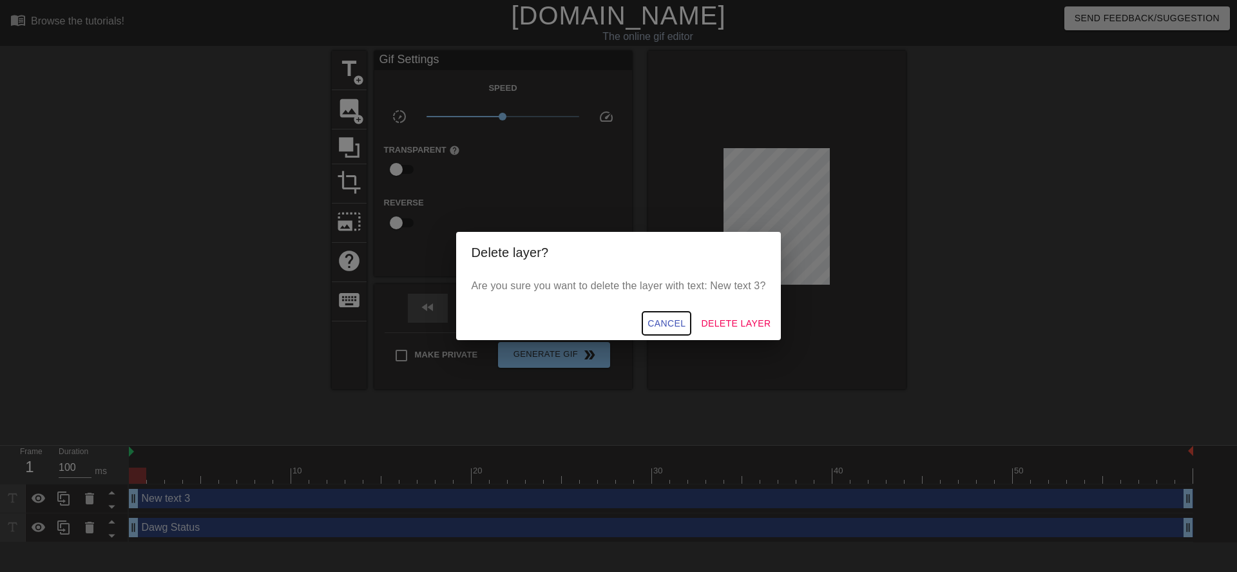
click at [651, 329] on span "Cancel" at bounding box center [667, 324] width 38 height 16
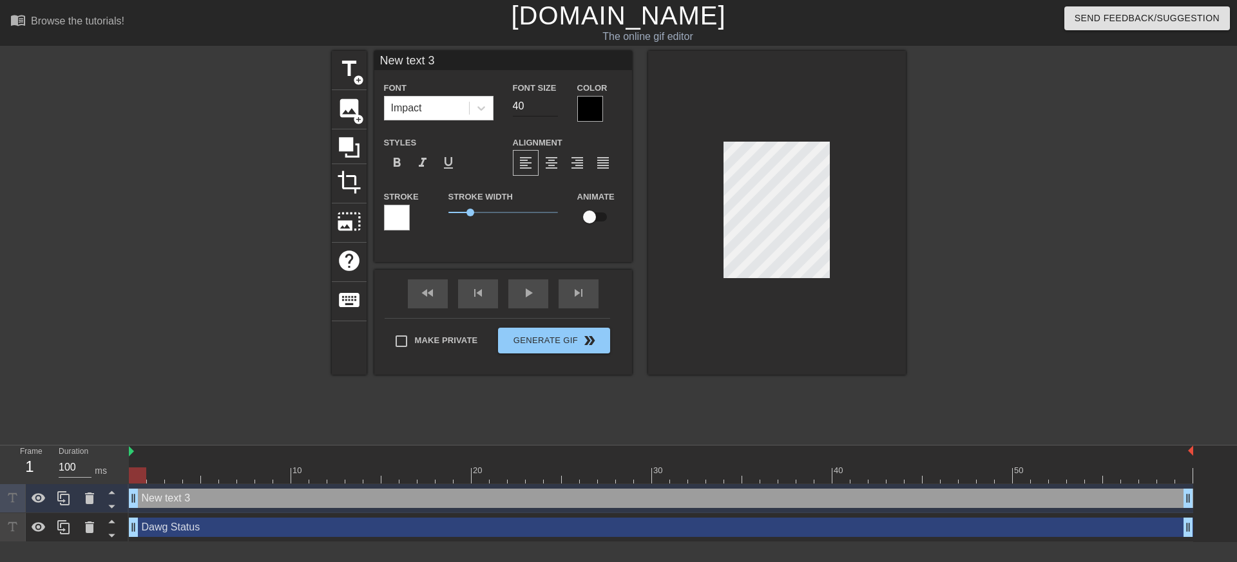
click at [528, 109] on input "40" at bounding box center [535, 106] width 45 height 21
type input "25"
click at [458, 112] on div "Impact" at bounding box center [427, 108] width 84 height 23
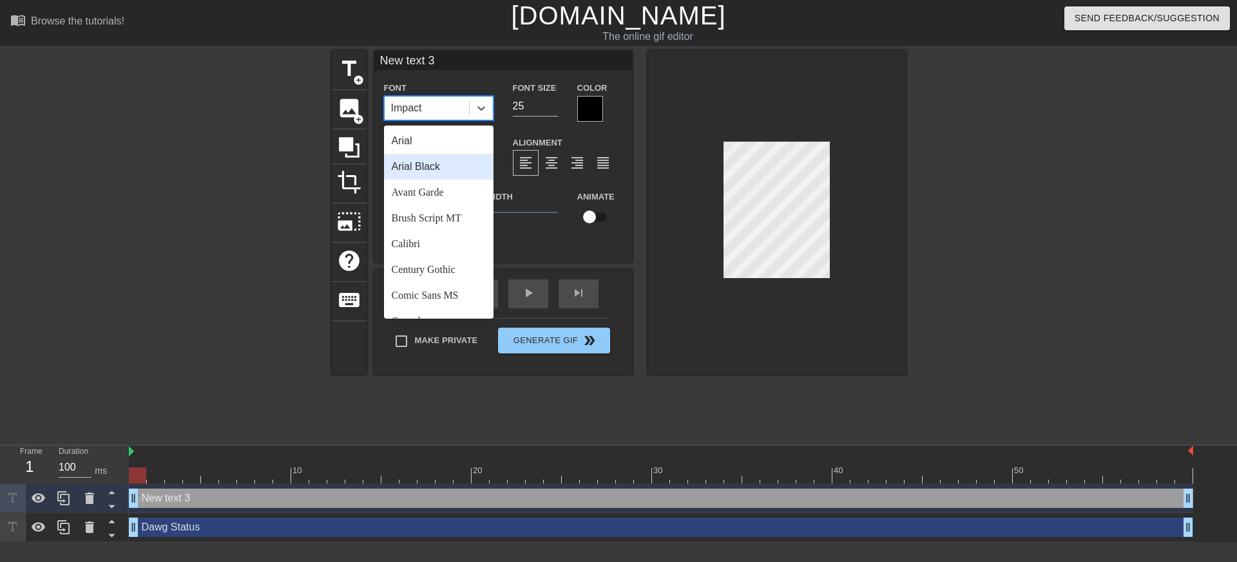
click at [438, 169] on div "Arial Black" at bounding box center [439, 167] width 110 height 26
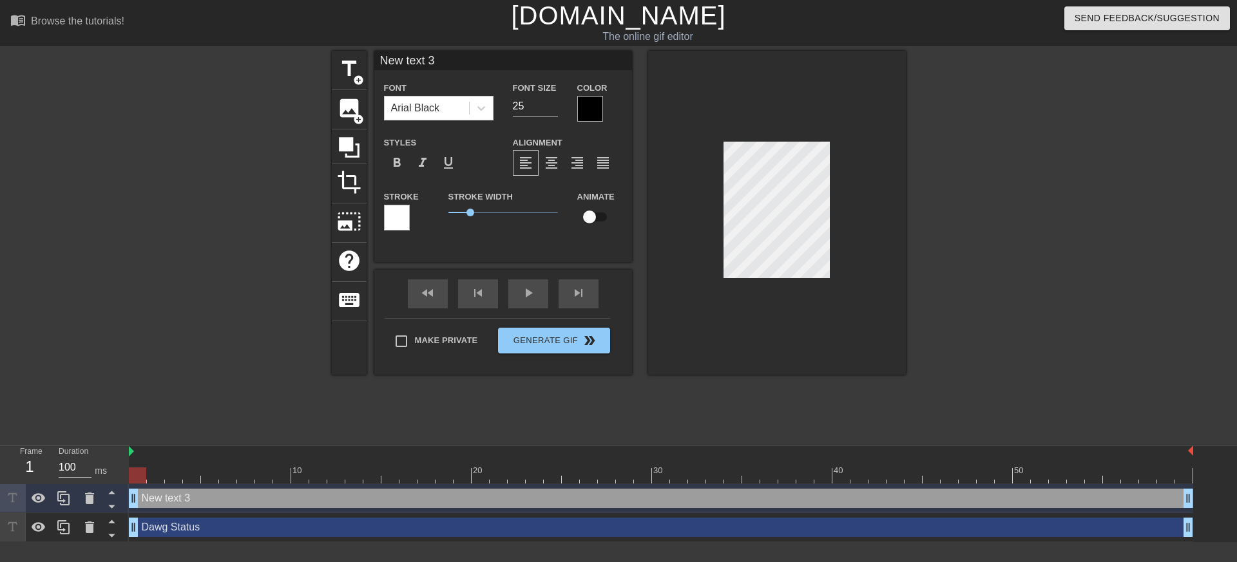
type input "R"
type textarea "R"
type input "Re"
type textarea "Re"
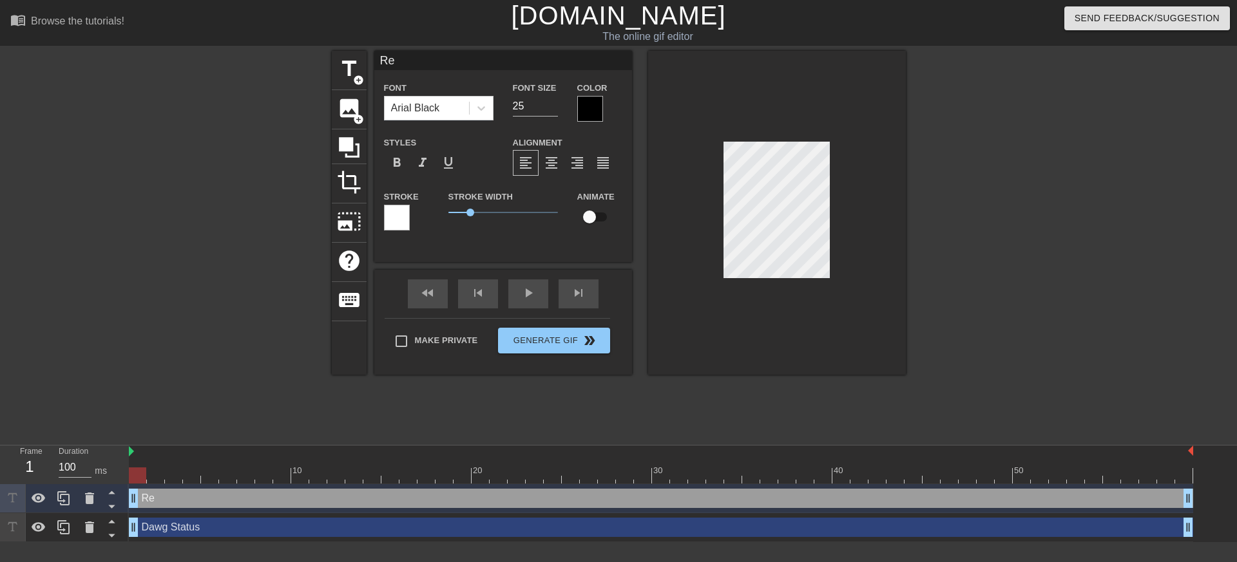
type input "Red"
type textarea "Red"
type input "Rede"
type textarea "Rede"
type input "Redem"
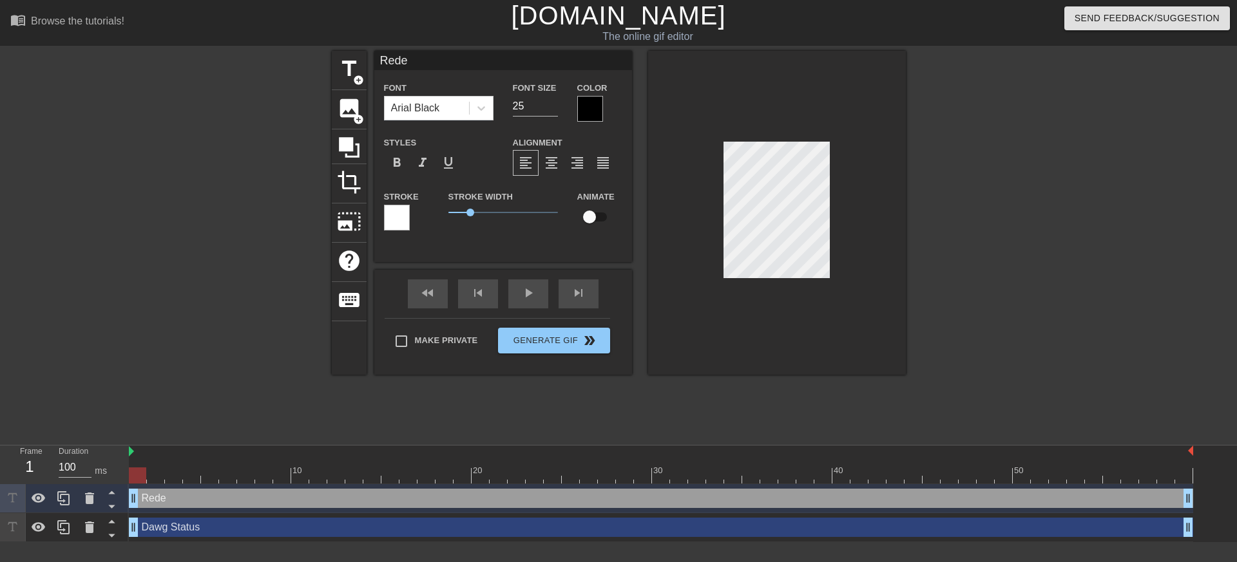
type textarea "Redem"
type input "Redemm"
type textarea "Redemm"
type input "Redemme"
type textarea "Redemme"
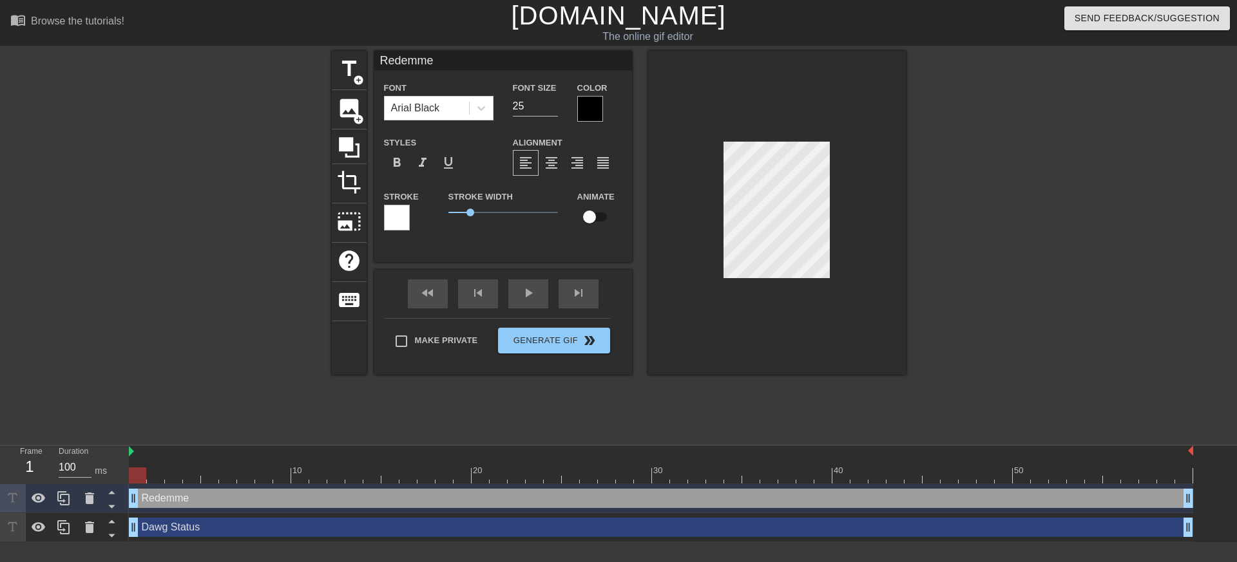
type input "Redemmed"
type textarea "Redemmed"
type input "Redeemmed"
type textarea "Redeemmed"
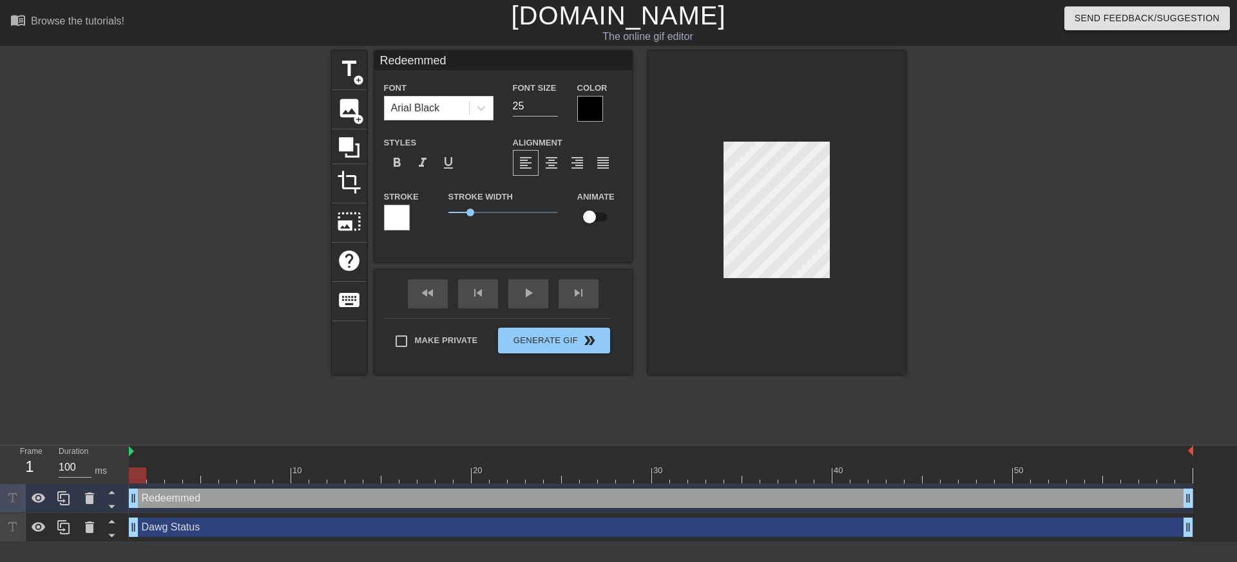
type input "Redeemed"
type textarea "Redeemed"
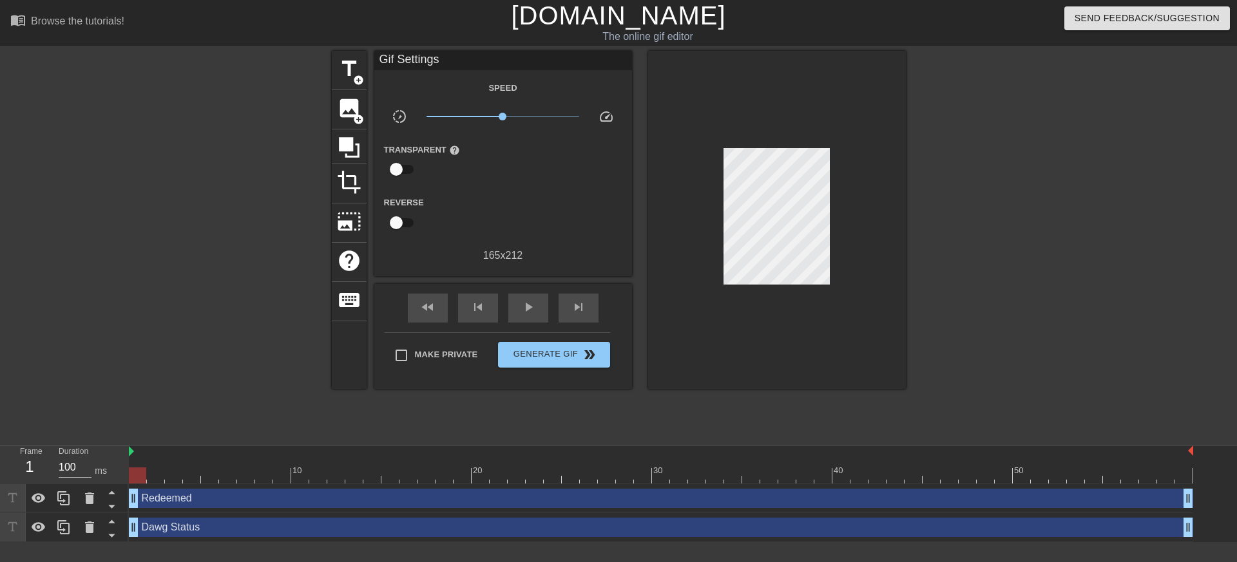
click at [825, 349] on div at bounding box center [777, 220] width 258 height 338
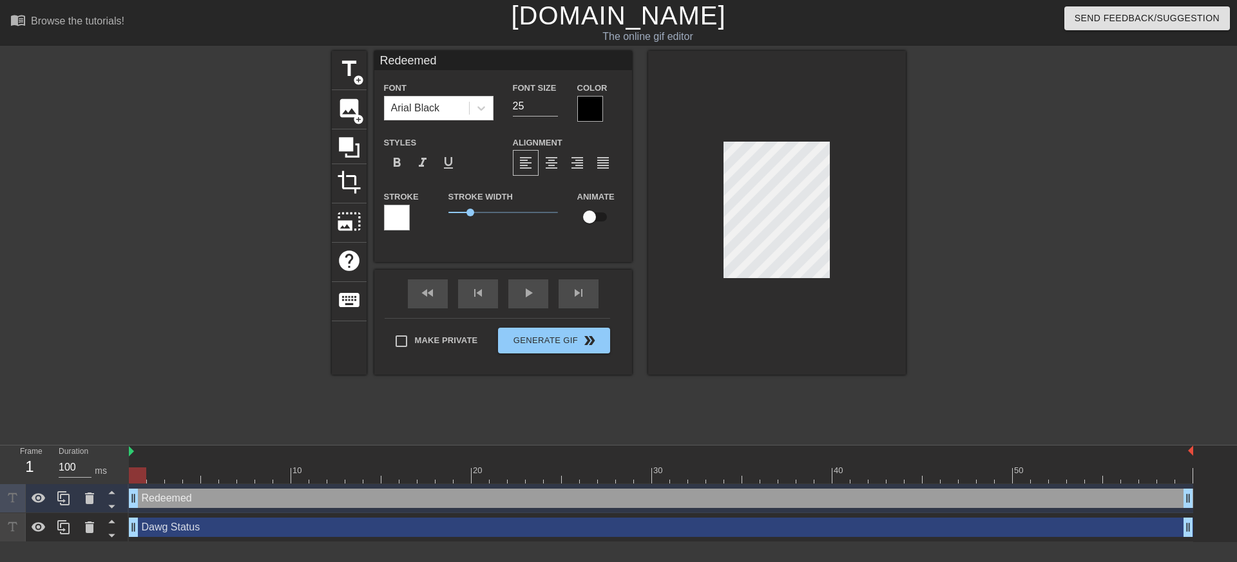
click at [747, 335] on div at bounding box center [777, 213] width 258 height 324
click at [769, 278] on div at bounding box center [777, 213] width 258 height 324
click at [553, 108] on input "24" at bounding box center [535, 106] width 45 height 21
type input "23"
click at [553, 108] on input "23" at bounding box center [535, 106] width 45 height 21
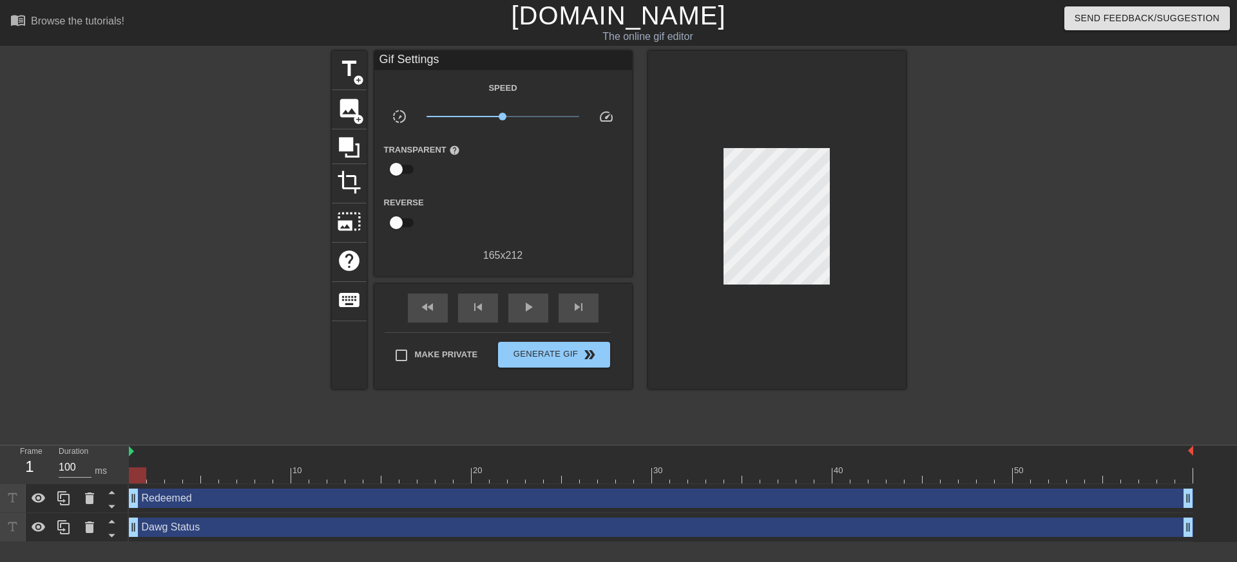
click at [753, 331] on div at bounding box center [777, 220] width 258 height 338
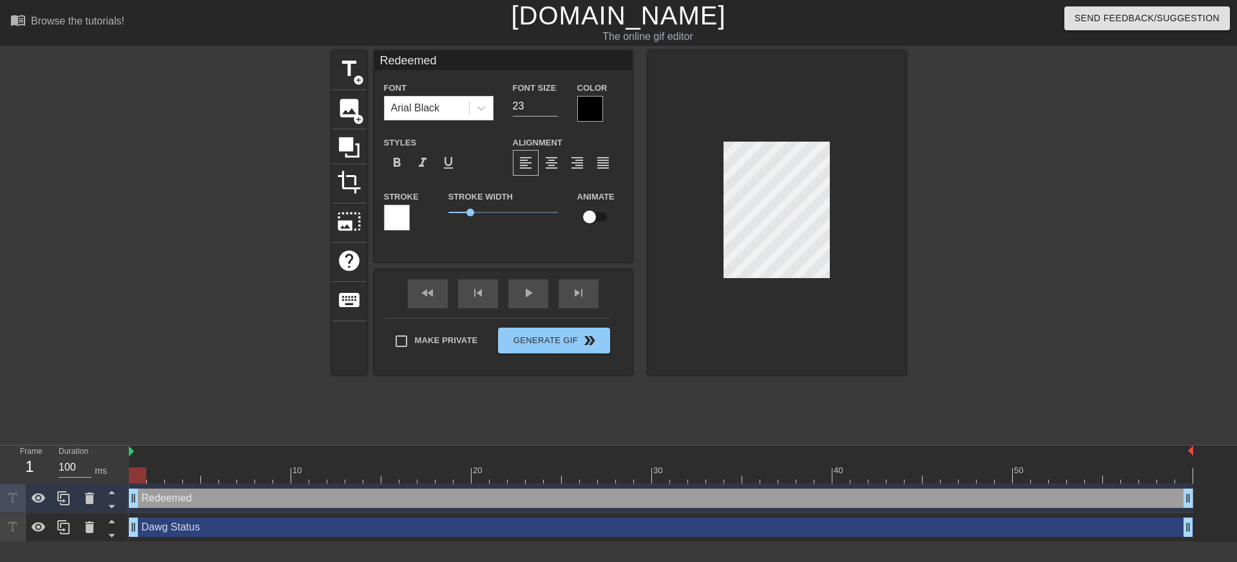
type input "Dawg Status"
type input "21"
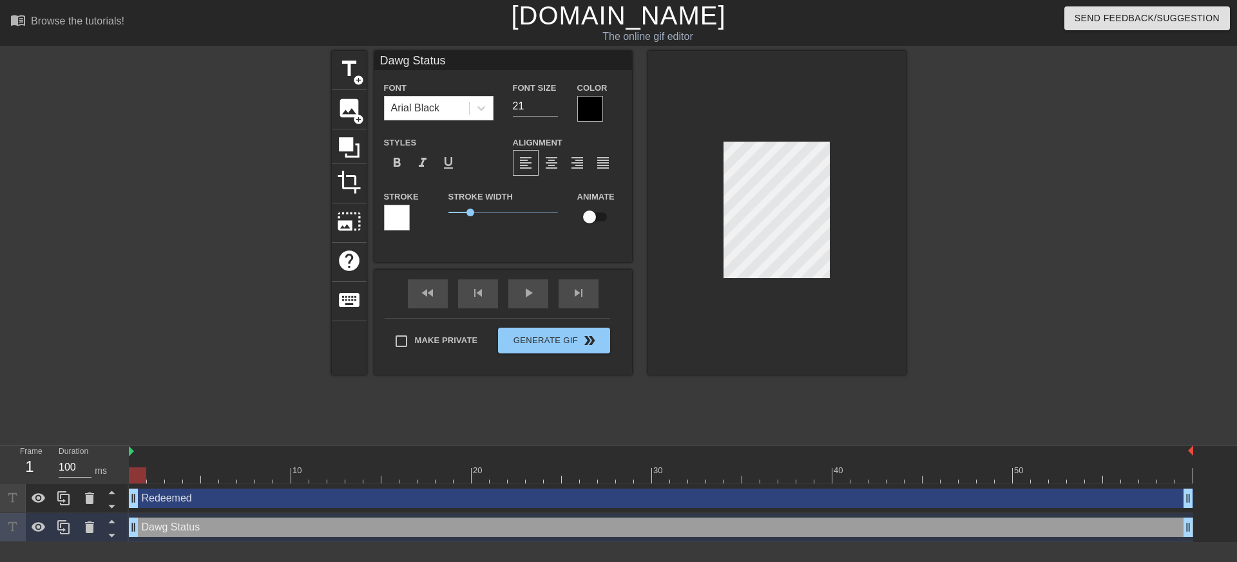
type input "Redeemed"
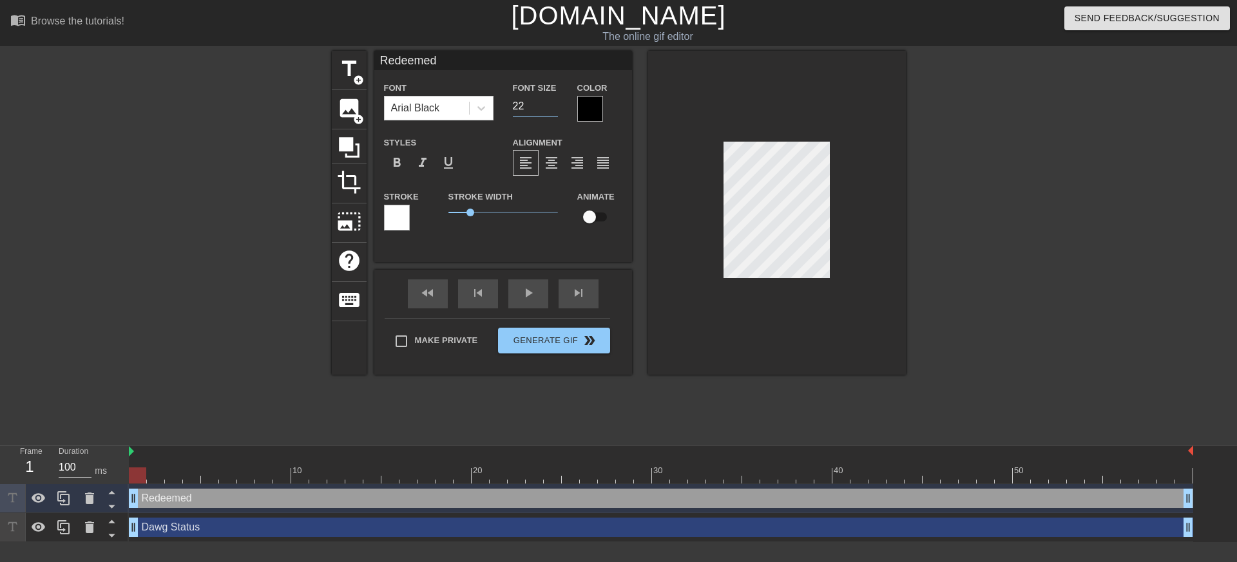
click at [554, 110] on input "22" at bounding box center [535, 106] width 45 height 21
click at [554, 110] on input "21" at bounding box center [535, 106] width 45 height 21
type input "20"
click at [554, 110] on input "20" at bounding box center [535, 106] width 45 height 21
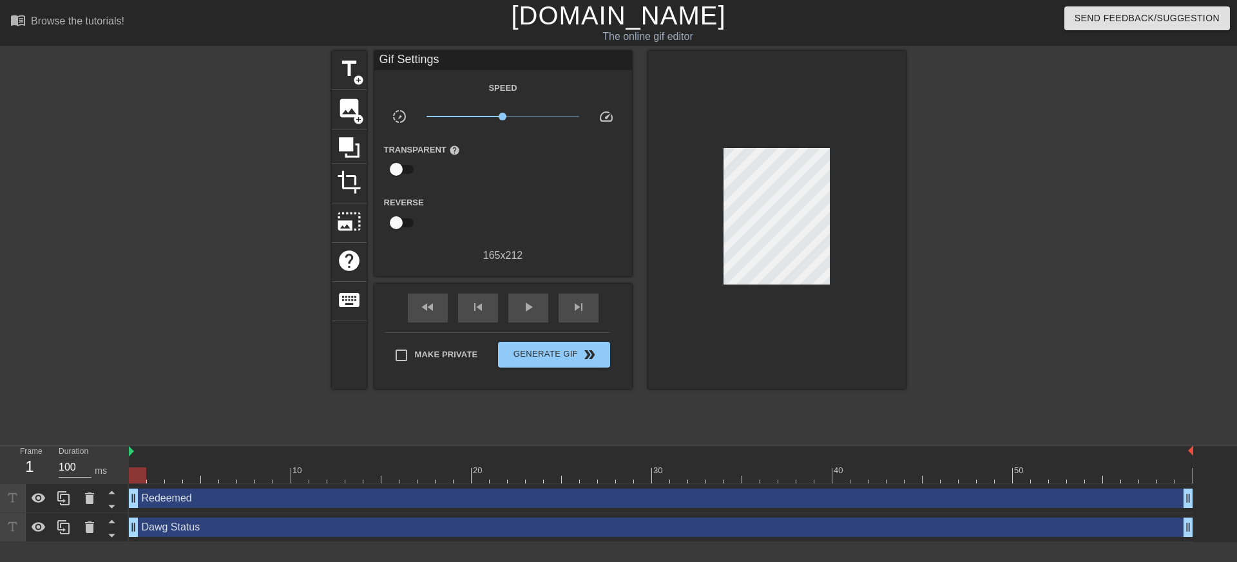
click at [754, 311] on div at bounding box center [777, 220] width 258 height 338
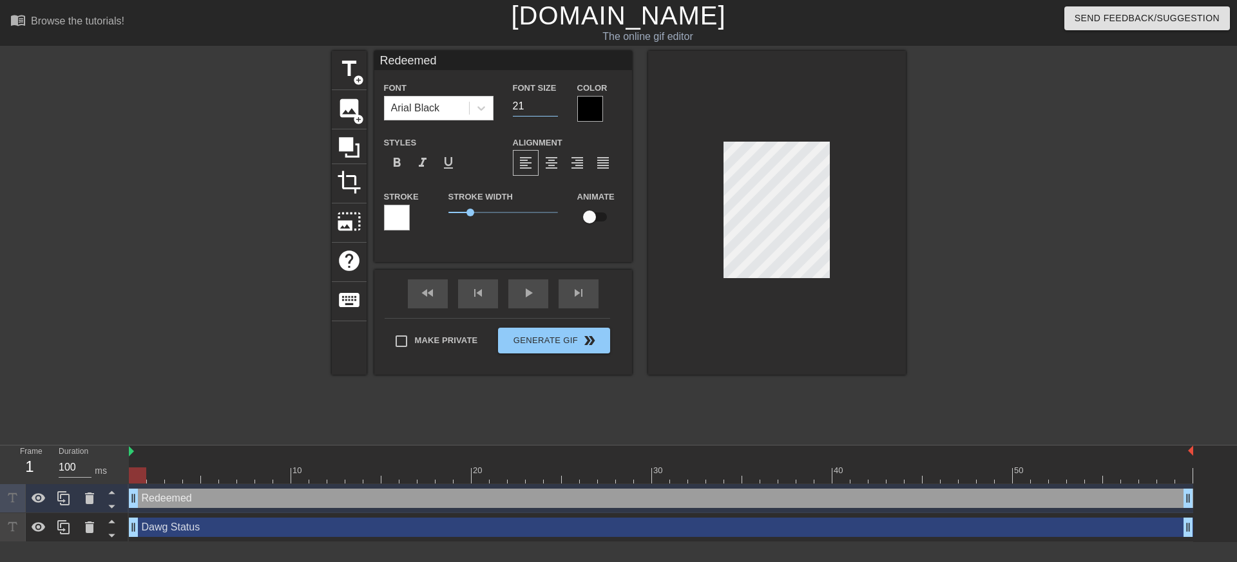
click at [553, 104] on input "21" at bounding box center [535, 106] width 45 height 21
type input "22"
click at [553, 104] on input "22" at bounding box center [535, 106] width 45 height 21
click at [735, 342] on div at bounding box center [777, 213] width 258 height 324
click at [774, 324] on div at bounding box center [777, 213] width 258 height 324
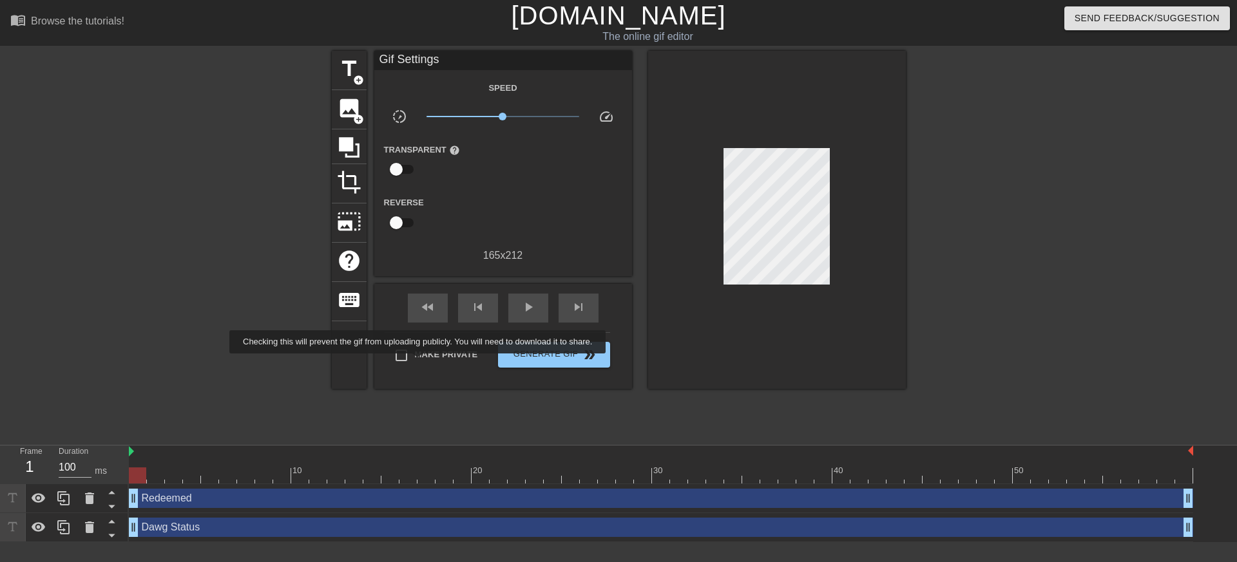
click at [428, 360] on span "Make Private" at bounding box center [446, 355] width 63 height 13
click at [415, 360] on input "Make Private" at bounding box center [401, 355] width 27 height 27
checkbox input "true"
click at [609, 354] on button "Generate Gif double_arrow" at bounding box center [553, 355] width 111 height 26
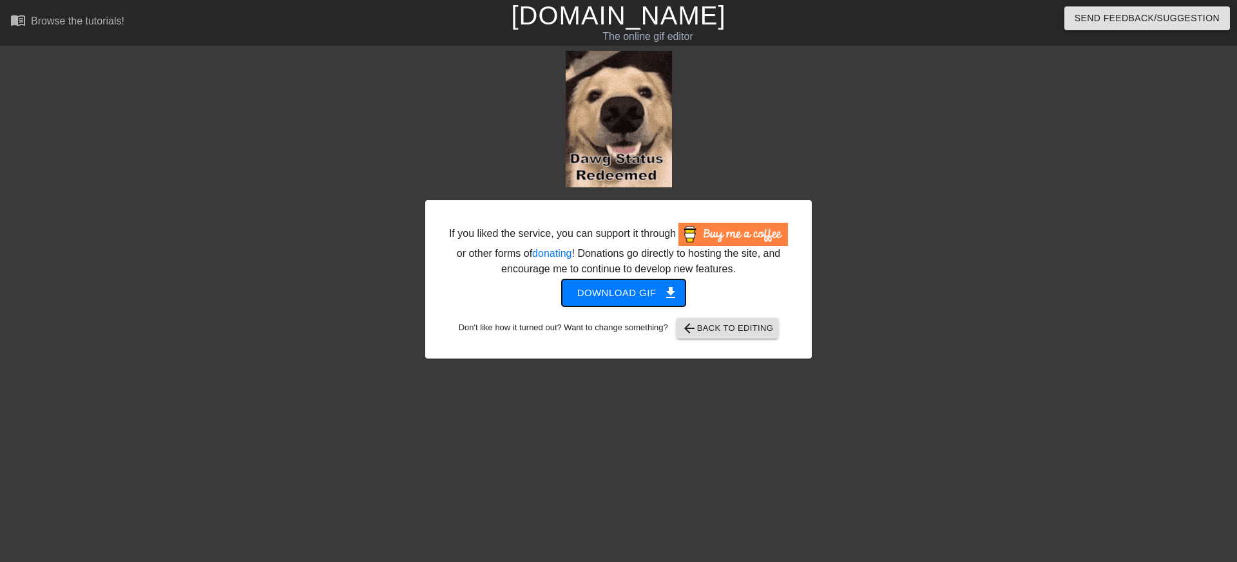
click at [626, 302] on span "Download gif get_app" at bounding box center [623, 293] width 93 height 17
